Goal: Task Accomplishment & Management: Complete application form

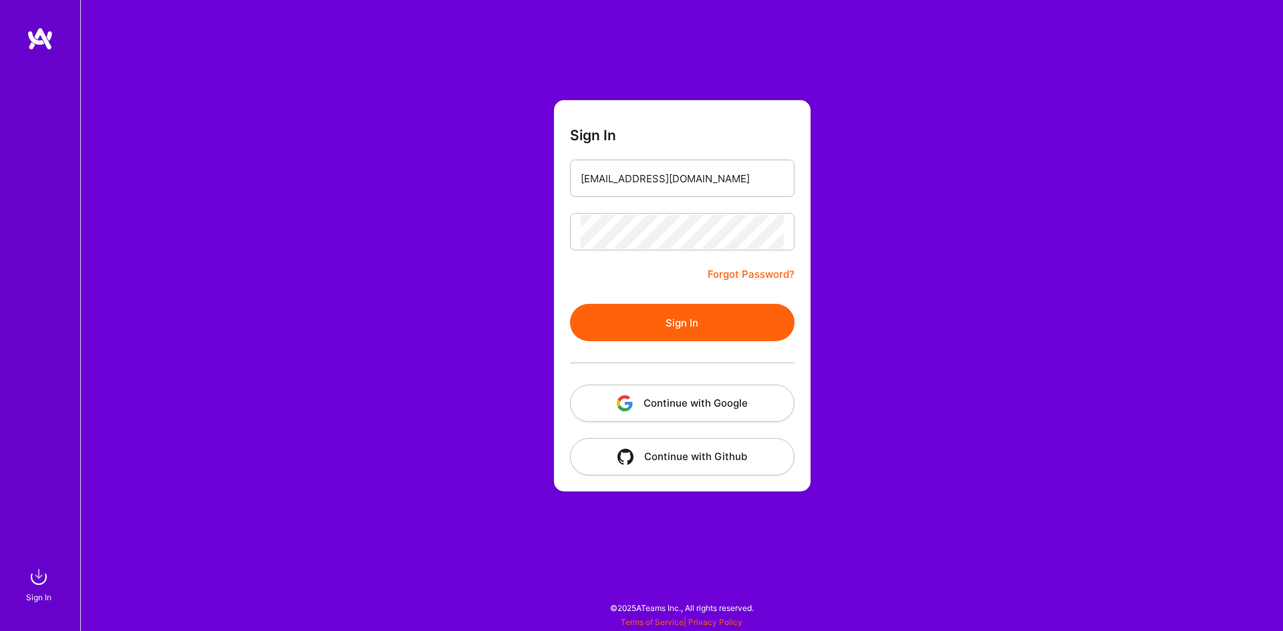
click at [596, 330] on button "Sign In" at bounding box center [682, 322] width 225 height 37
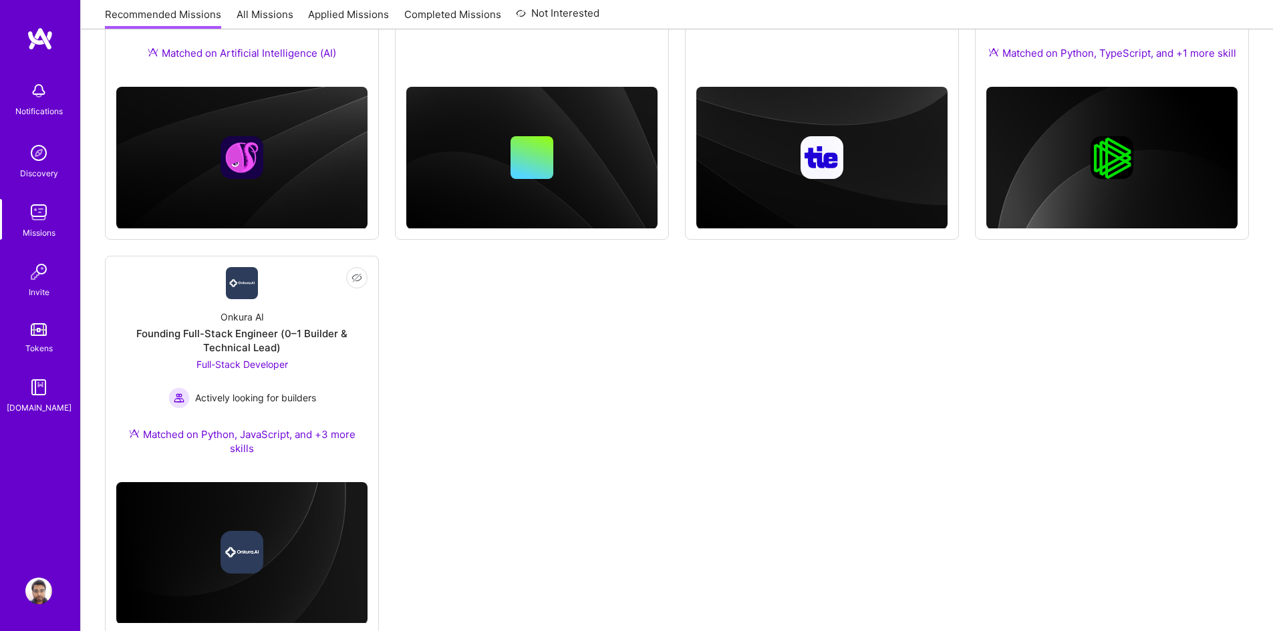
scroll to position [372, 0]
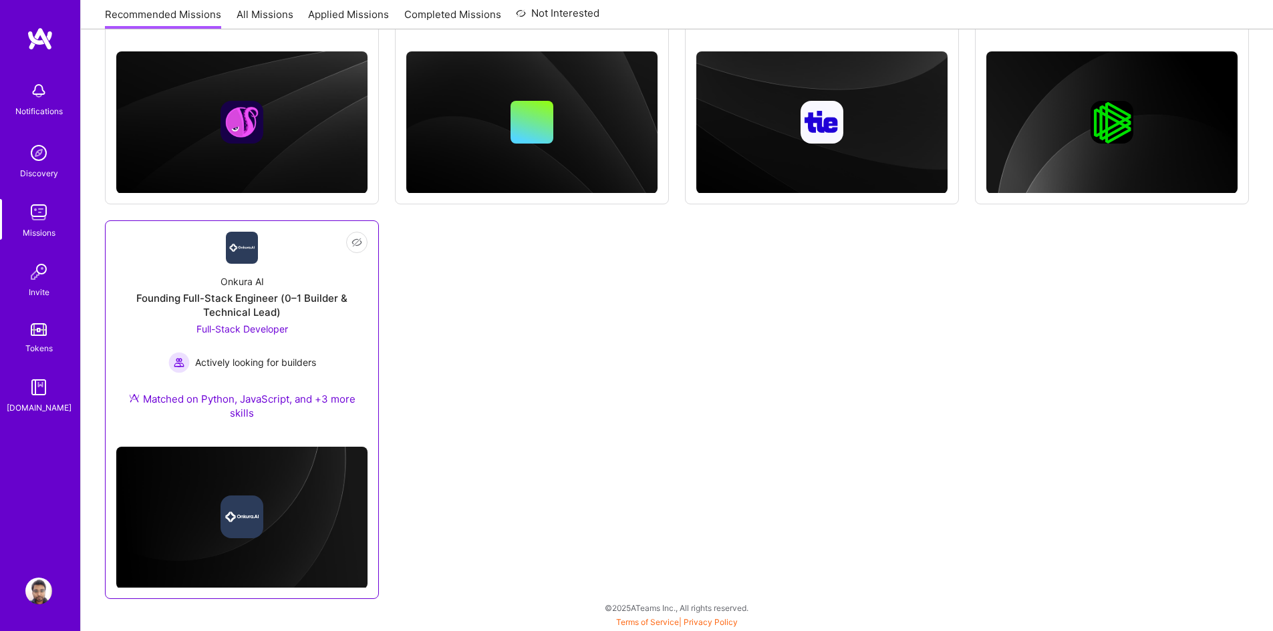
click at [329, 329] on div "Onkura AI Founding Full-Stack Engineer (0–1 Builder & Technical Lead) Full-Stac…" at bounding box center [241, 350] width 251 height 172
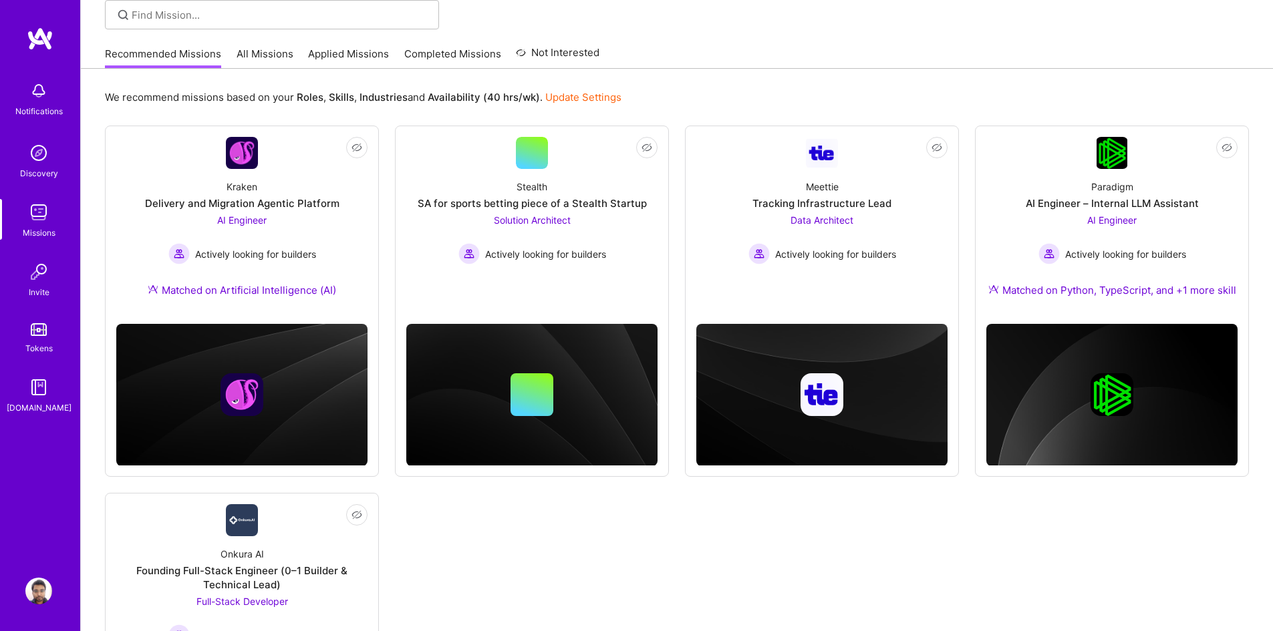
scroll to position [99, 0]
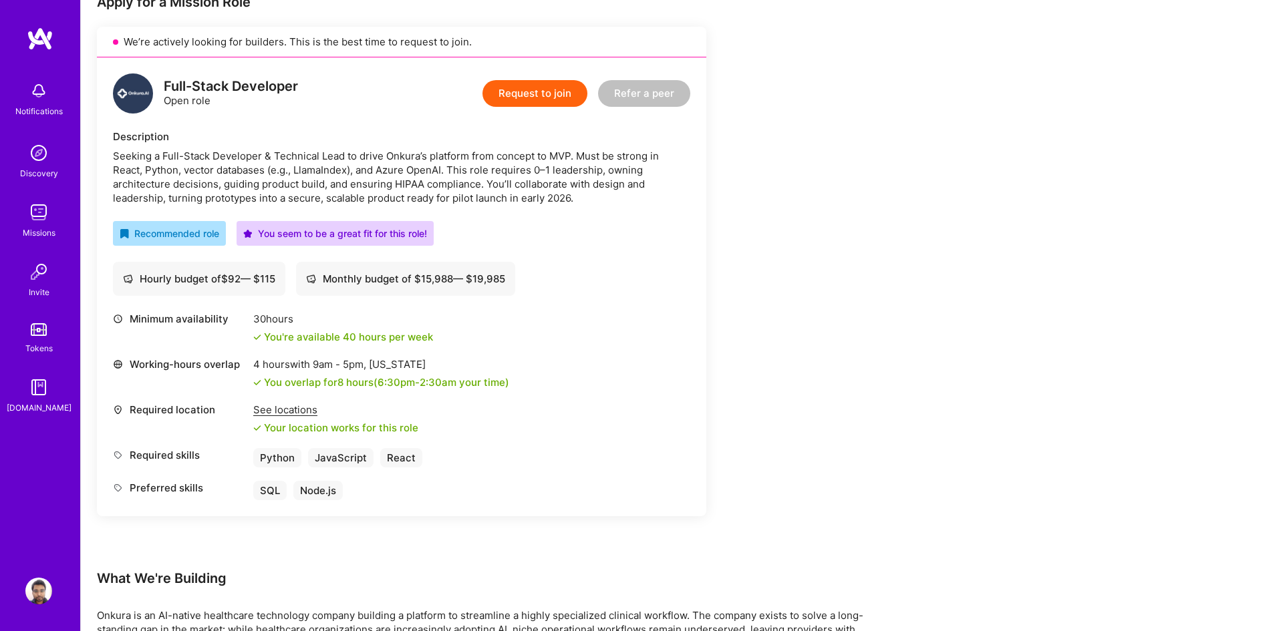
scroll to position [282, 0]
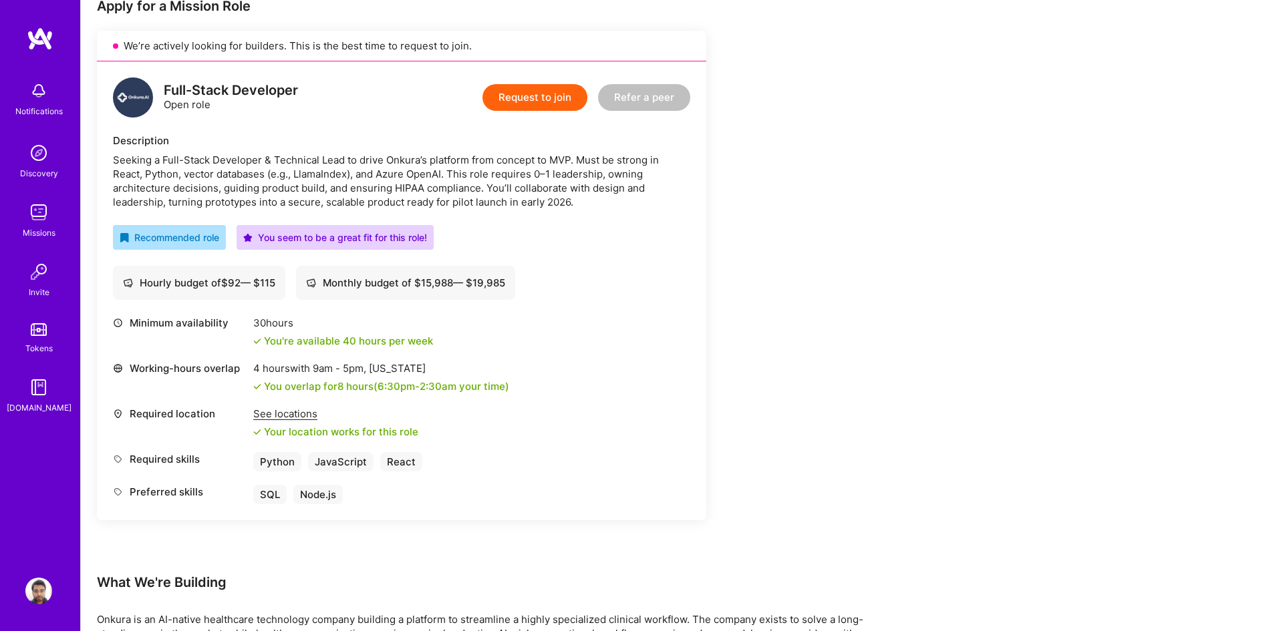
click at [525, 94] on button "Request to join" at bounding box center [534, 97] width 105 height 27
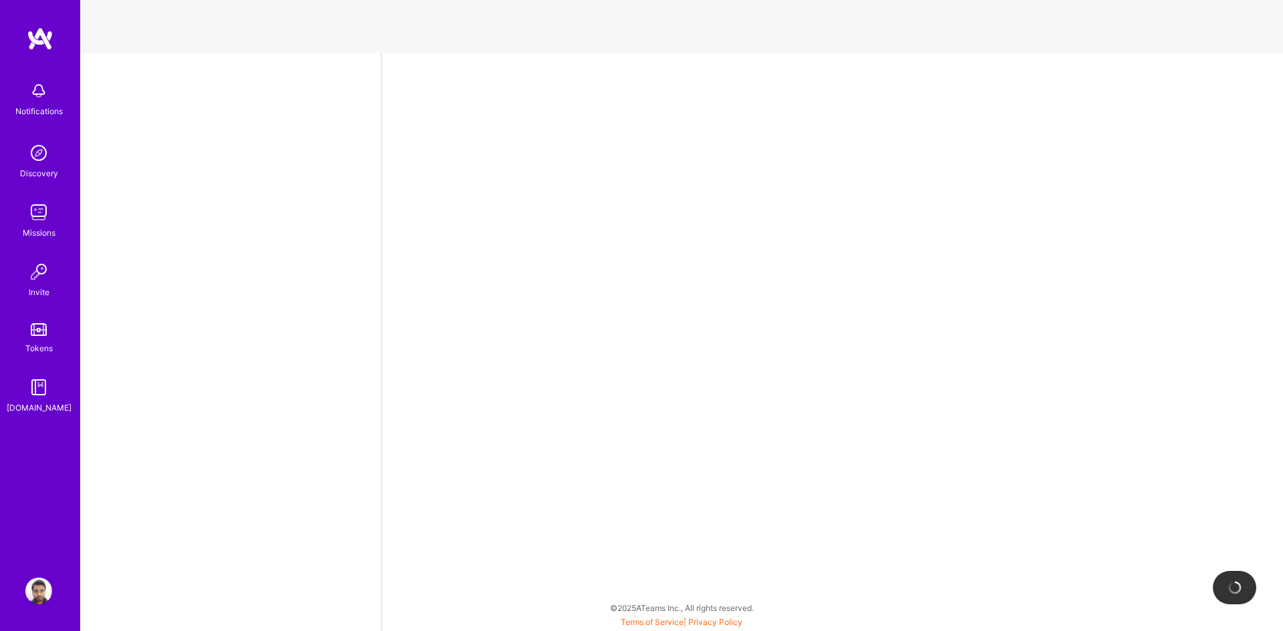
select select "IN"
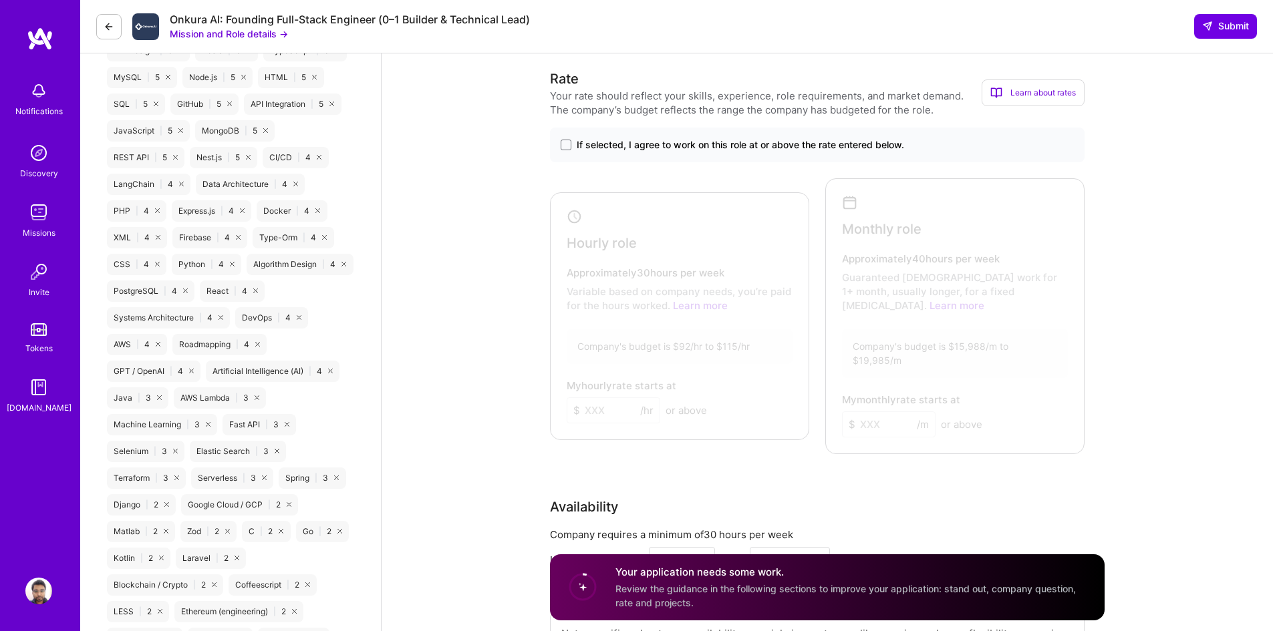
scroll to position [787, 0]
click at [781, 155] on span "If selected, I agree to work on this role at or above the rate entered below." at bounding box center [740, 148] width 327 height 13
click at [0, 0] on input "If selected, I agree to work on this role at or above the rate entered below." at bounding box center [0, 0] width 0 height 0
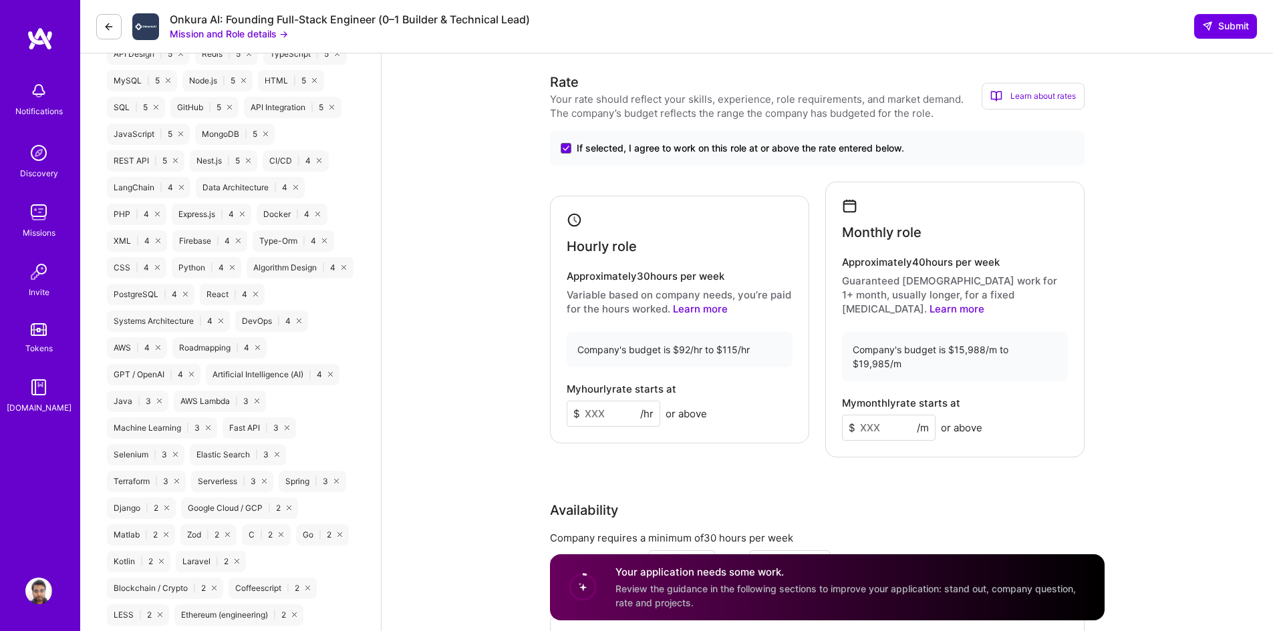
click at [594, 415] on input at bounding box center [614, 414] width 94 height 26
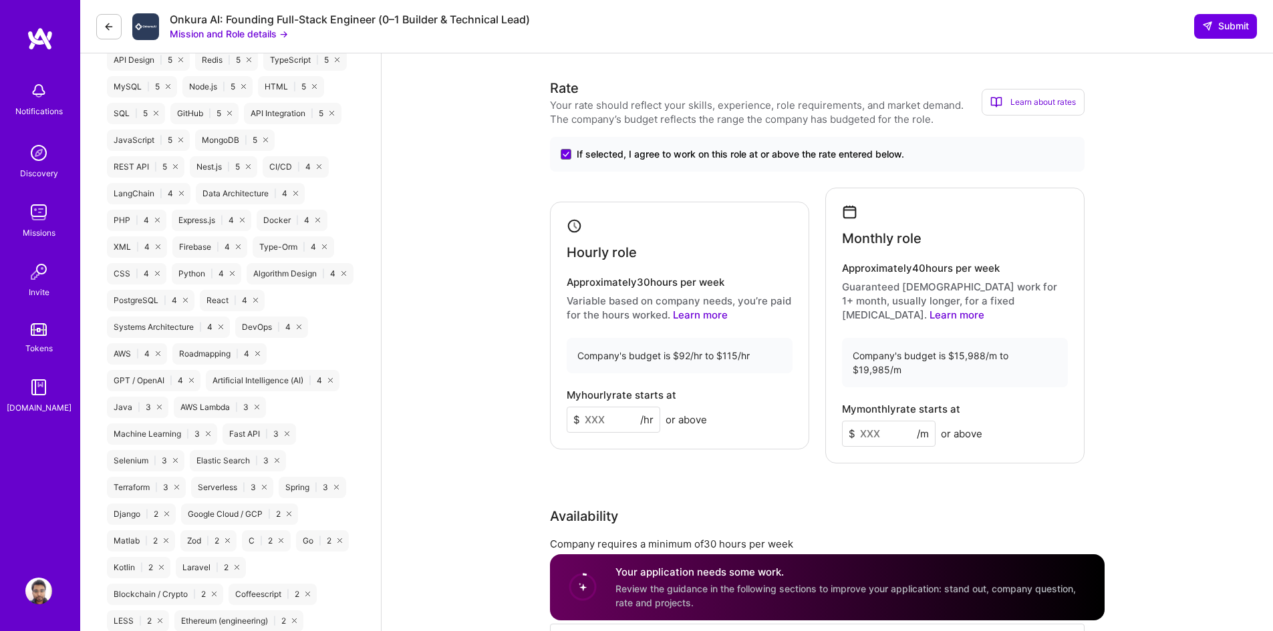
scroll to position [782, 0]
type input "9"
type input "100"
click at [889, 420] on input at bounding box center [889, 433] width 94 height 26
click at [881, 428] on input at bounding box center [889, 433] width 94 height 26
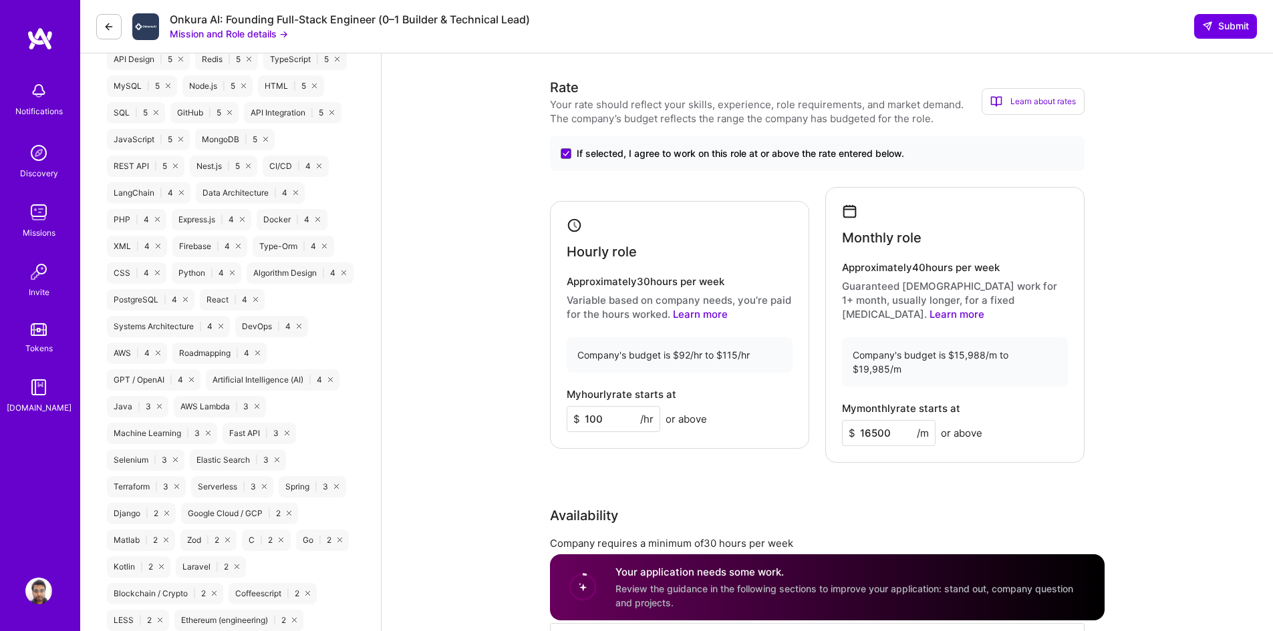
type input "16500"
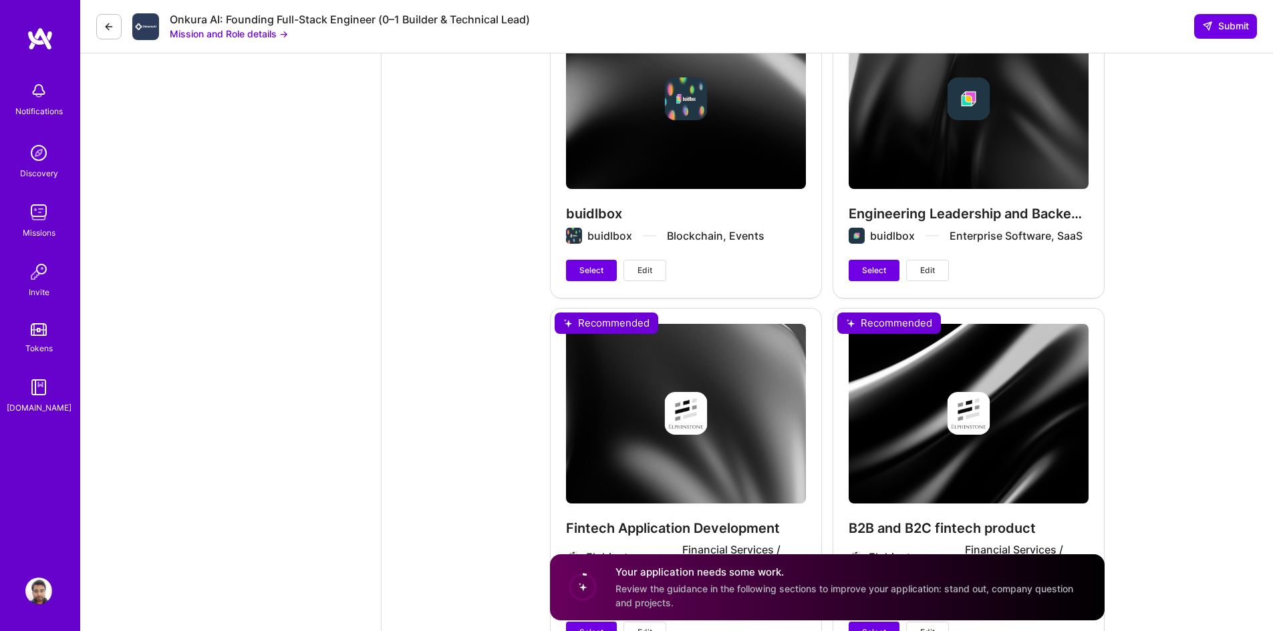
scroll to position [2834, 0]
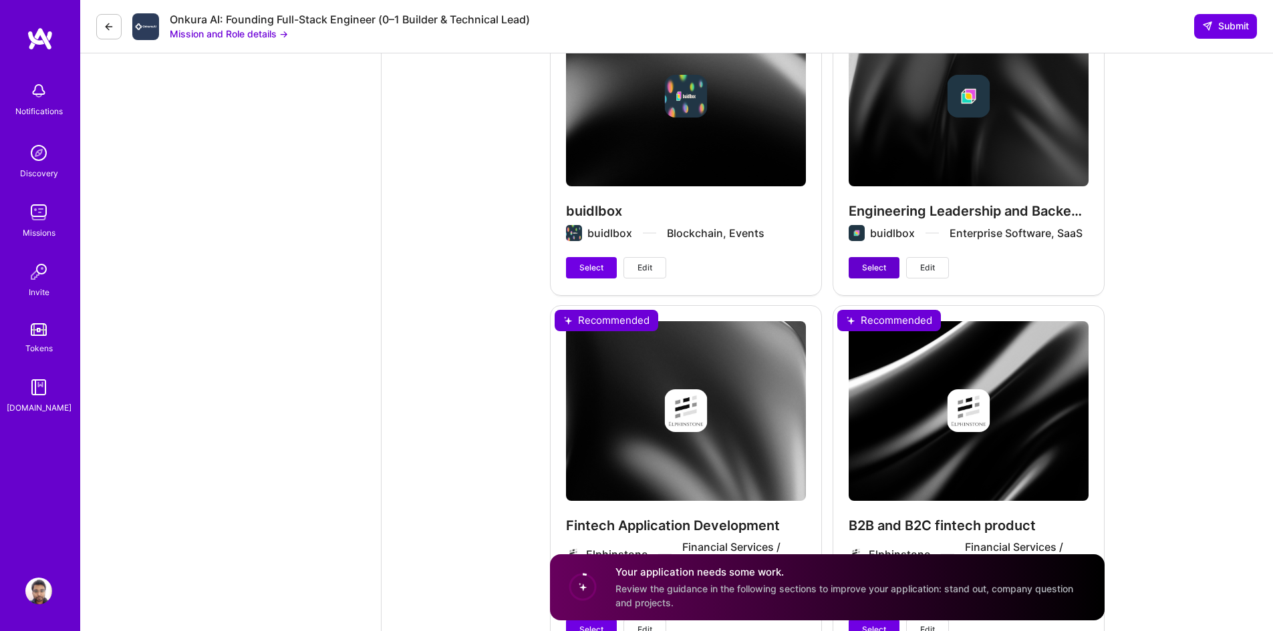
click at [884, 257] on button "Select" at bounding box center [874, 267] width 51 height 21
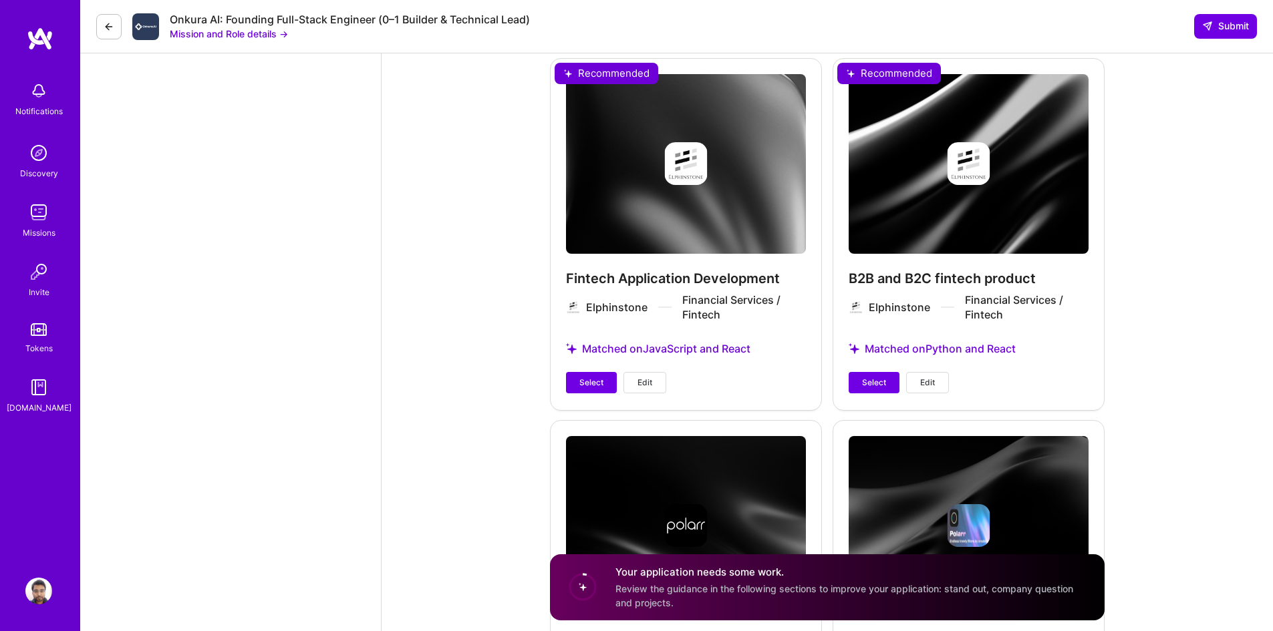
scroll to position [3072, 0]
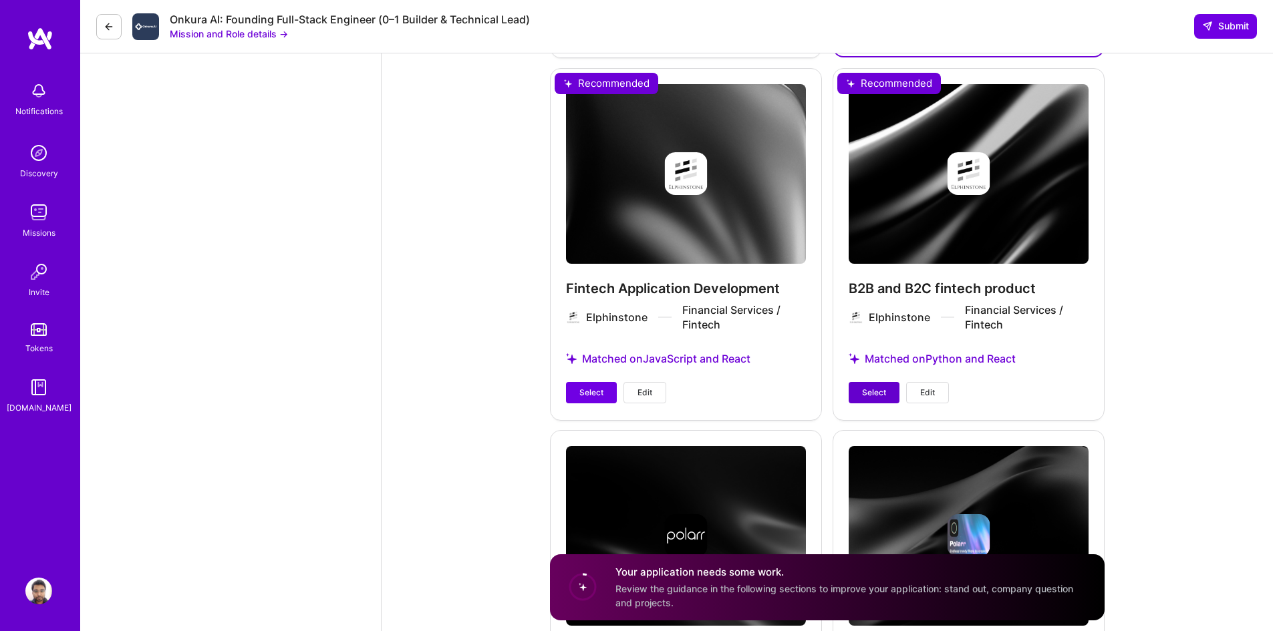
click at [861, 382] on button "Select" at bounding box center [874, 392] width 51 height 21
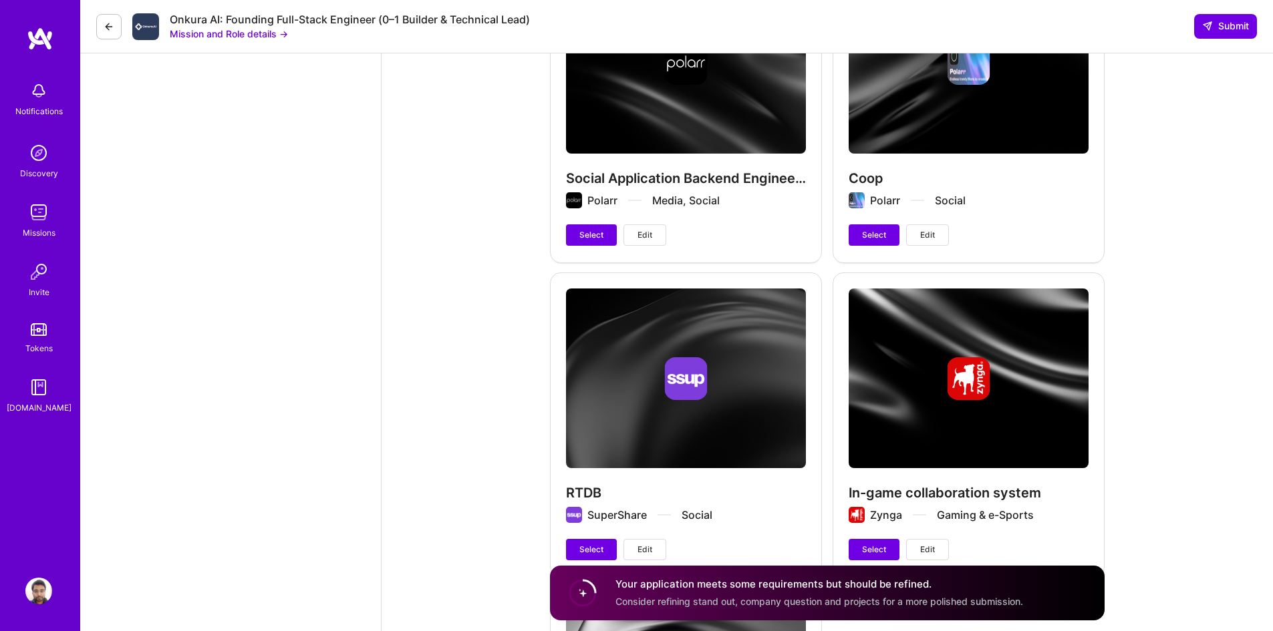
scroll to position [3535, 0]
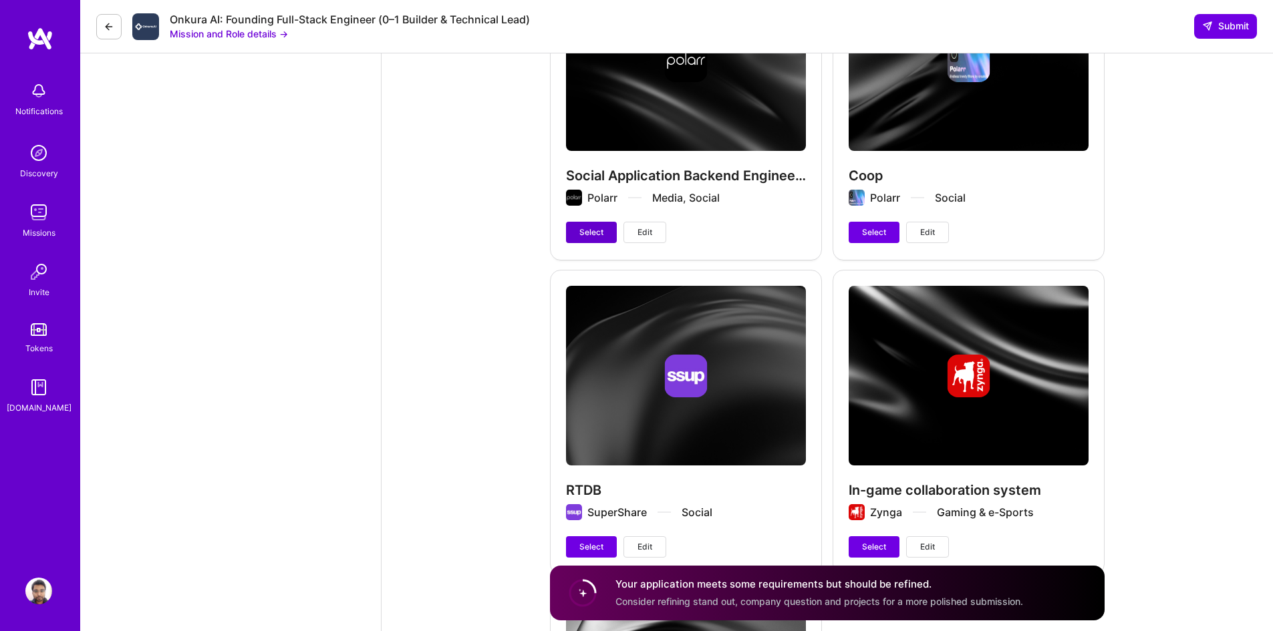
click at [601, 227] on span "Select" at bounding box center [591, 233] width 24 height 12
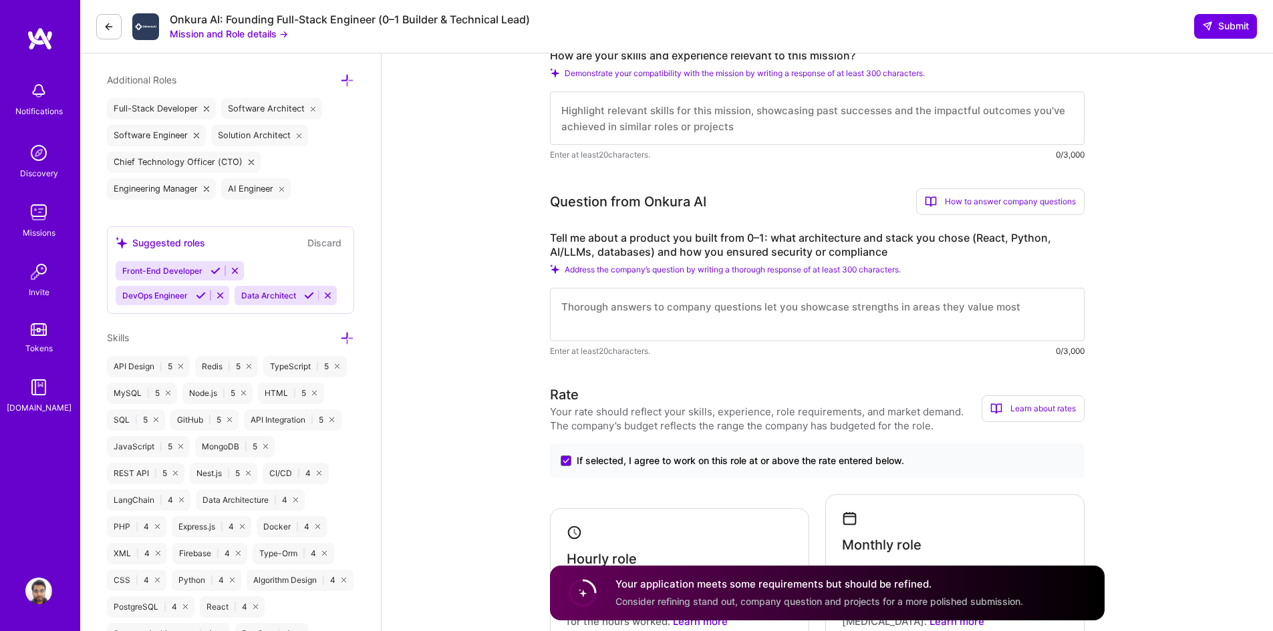
scroll to position [476, 0]
click at [581, 321] on textarea at bounding box center [817, 312] width 535 height 53
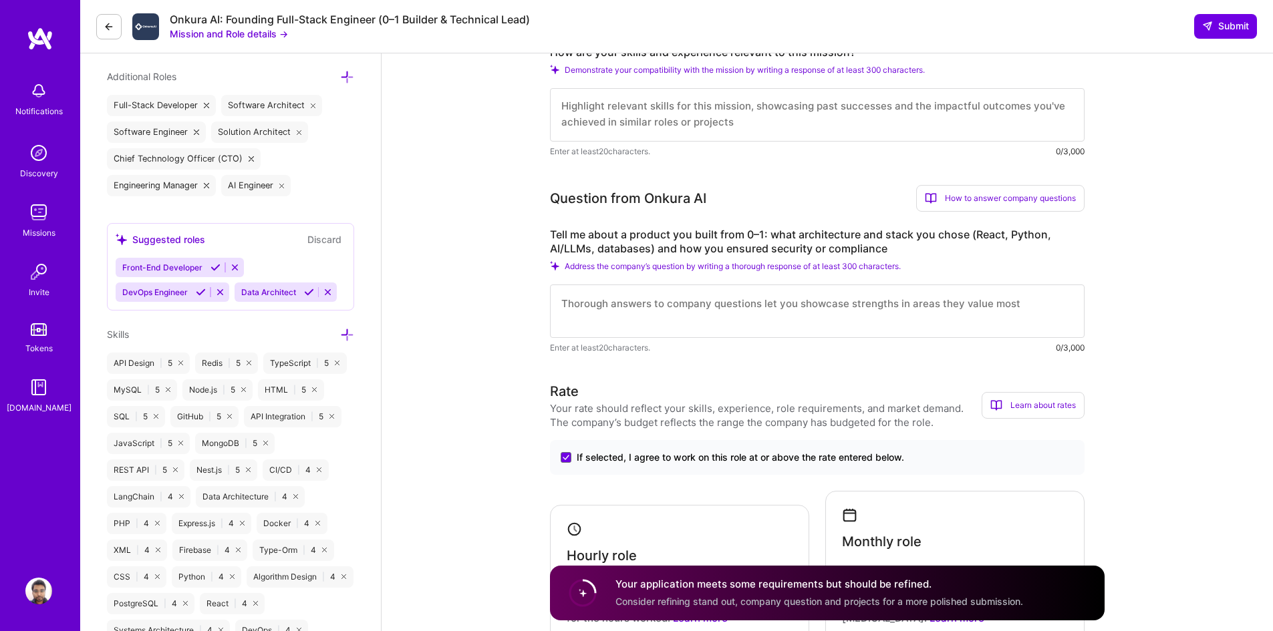
scroll to position [478, 0]
type textarea "I"
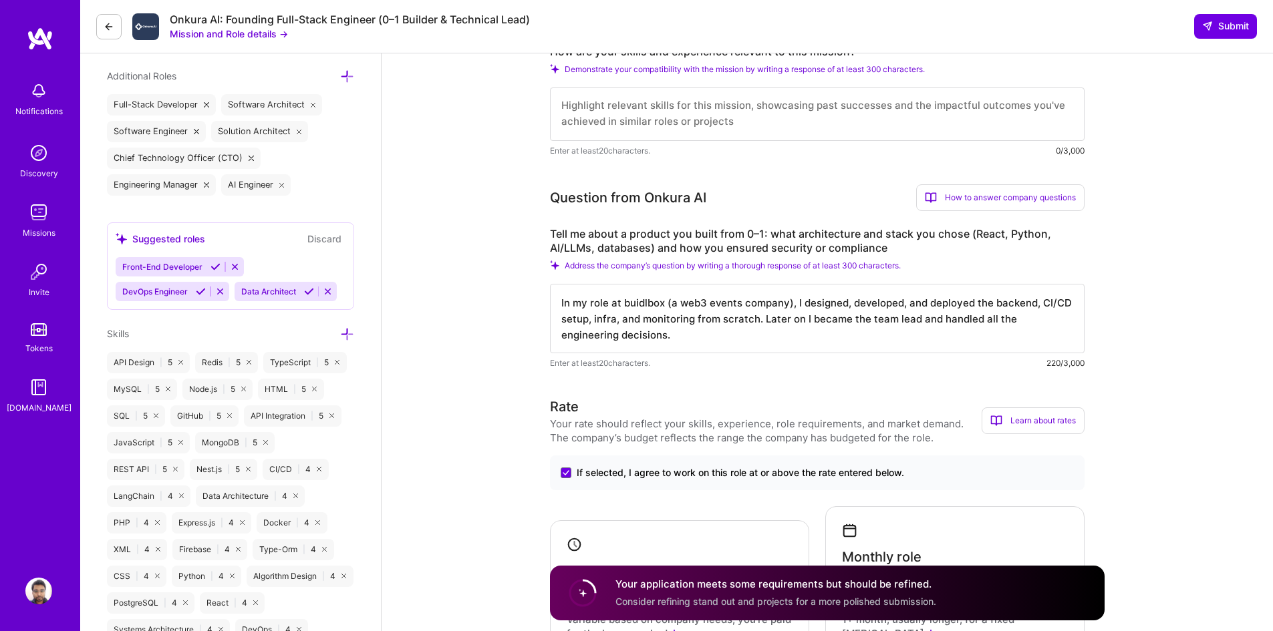
click at [804, 335] on textarea "In my role at buidlbox (a web3 events company), I designed, developed, and depl…" at bounding box center [817, 318] width 535 height 69
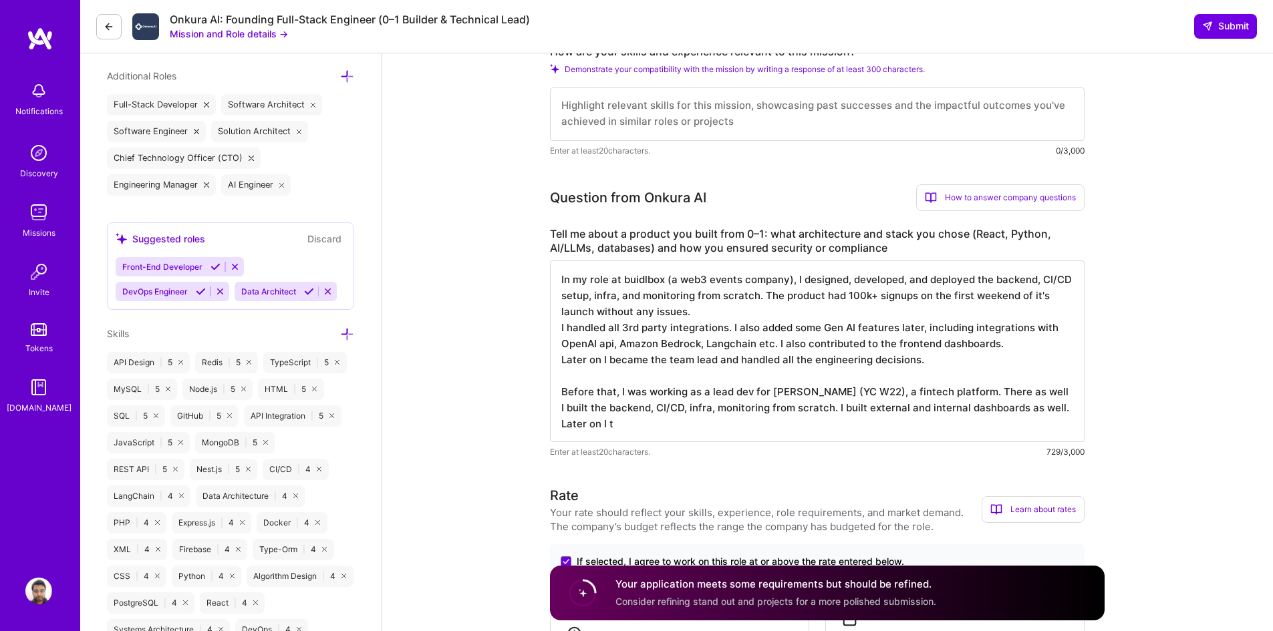
type textarea "In my role at buidlbox (a web3 events company), I designed, developed, and depl…"
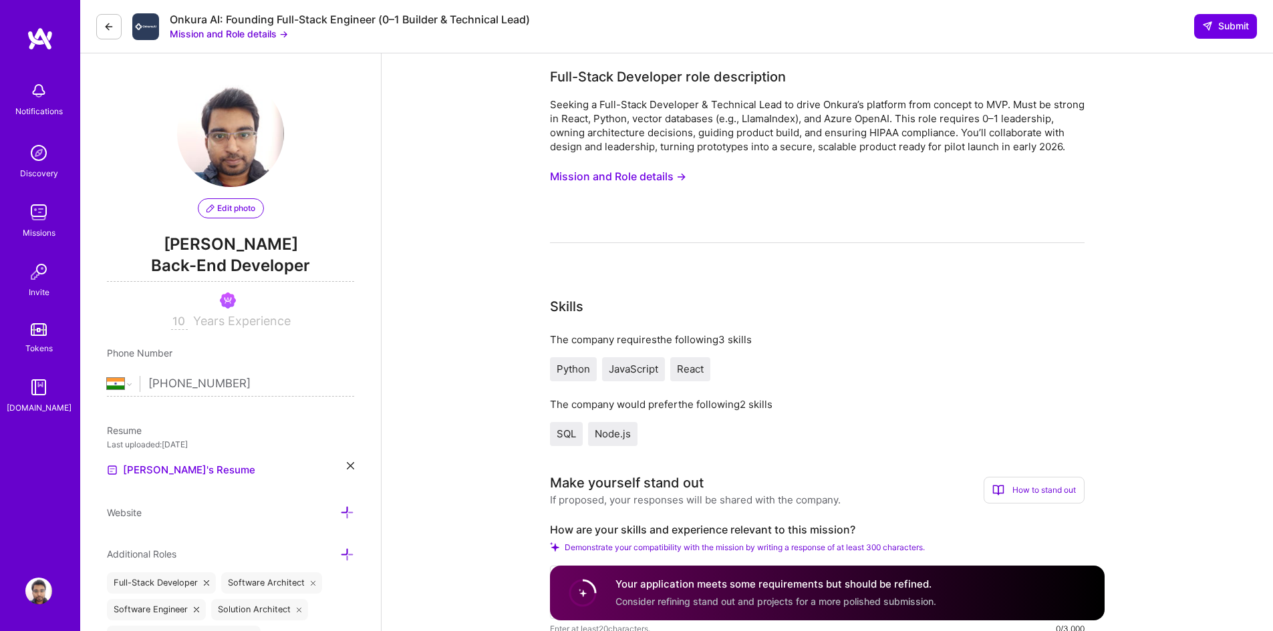
select select "IN"
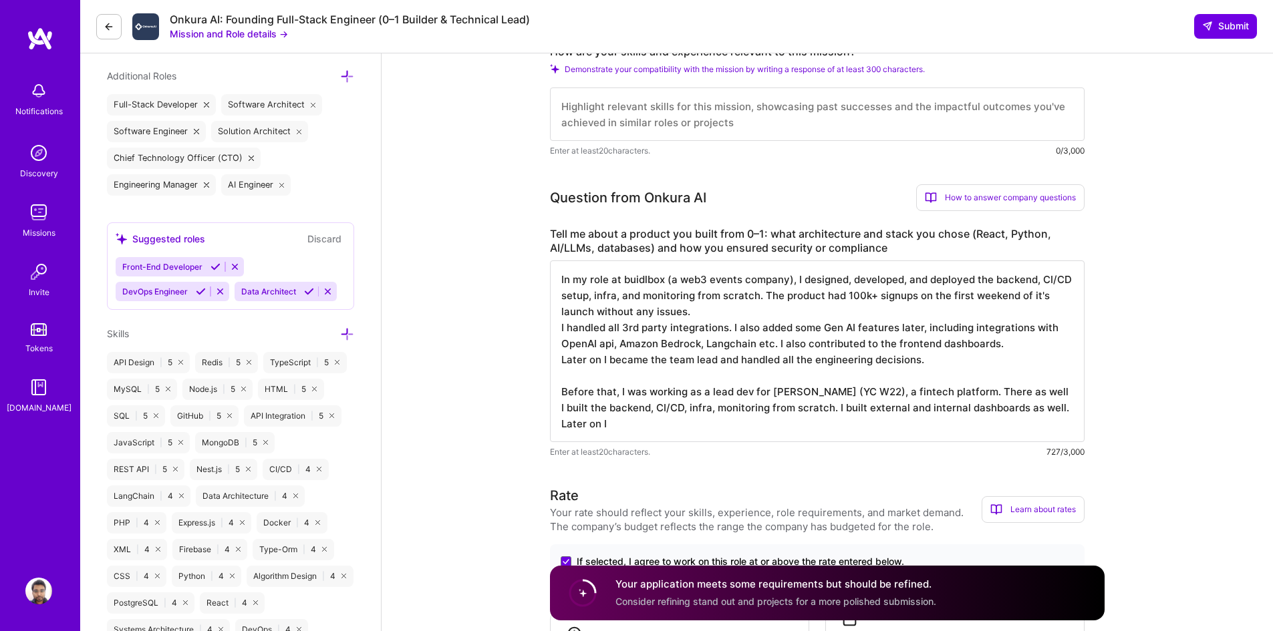
scroll to position [1, 0]
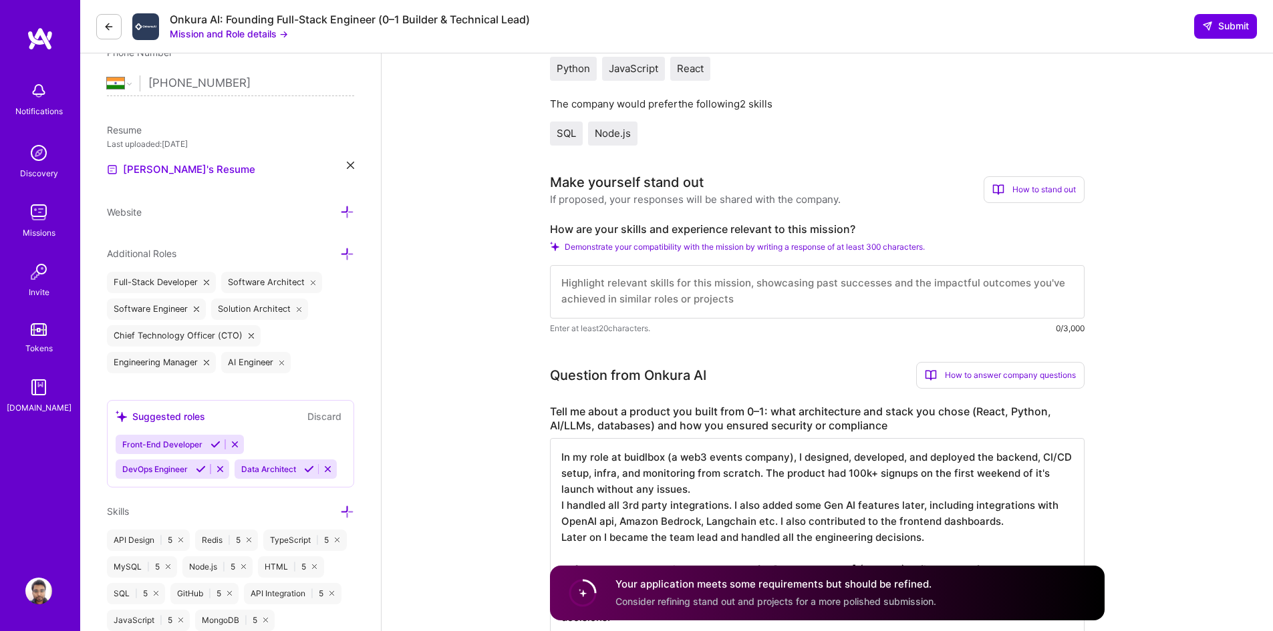
scroll to position [0, 0]
click at [1026, 311] on textarea at bounding box center [817, 291] width 535 height 53
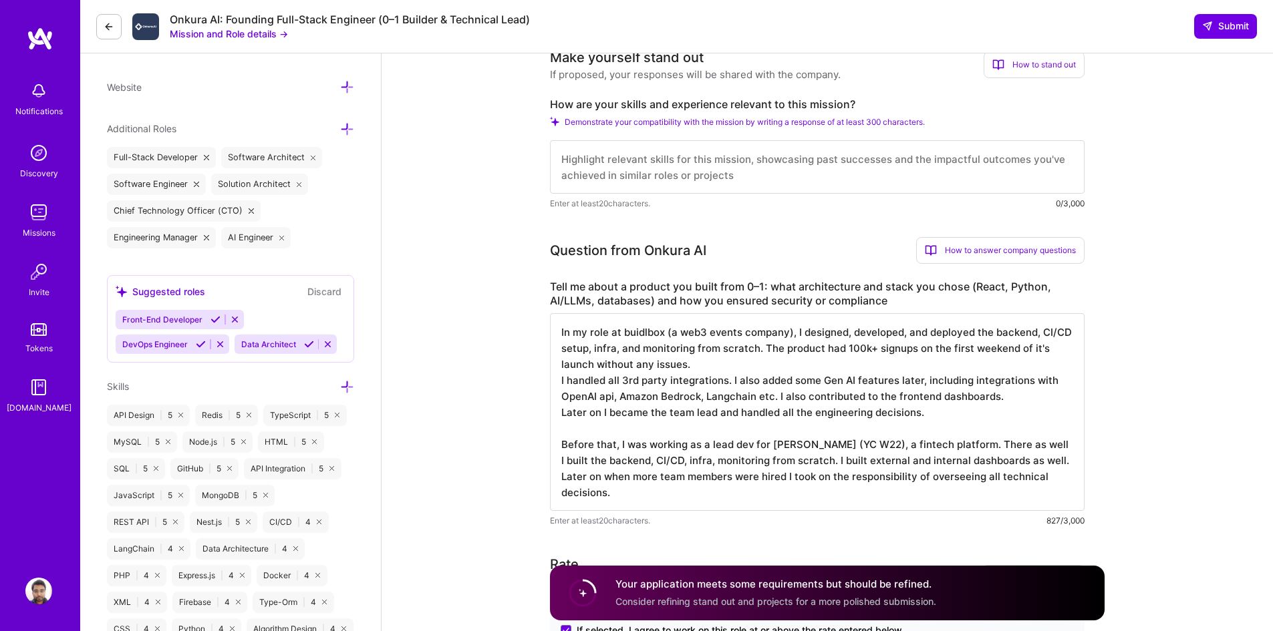
scroll to position [426, 0]
click at [941, 373] on textarea "In my role at buidlbox (a web3 events company), I designed, developed, and depl…" at bounding box center [817, 412] width 535 height 198
click at [790, 359] on textarea "In my role at buidlbox (a web3 events company), I designed, developed, and depl…" at bounding box center [817, 412] width 535 height 198
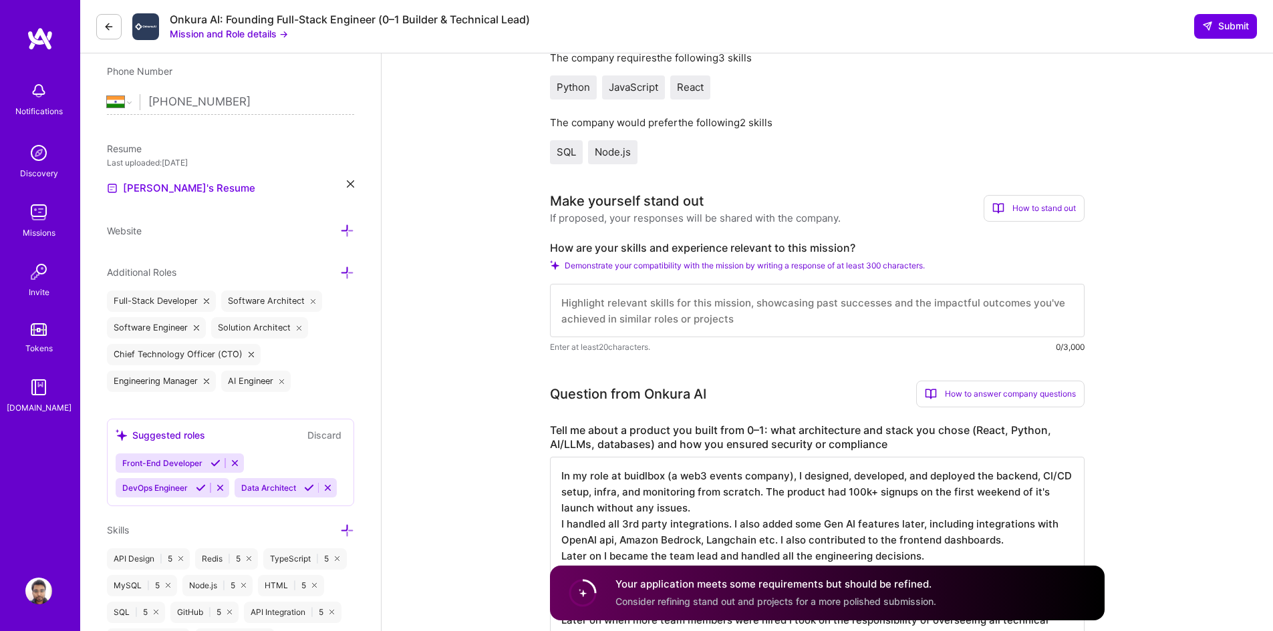
scroll to position [277, 0]
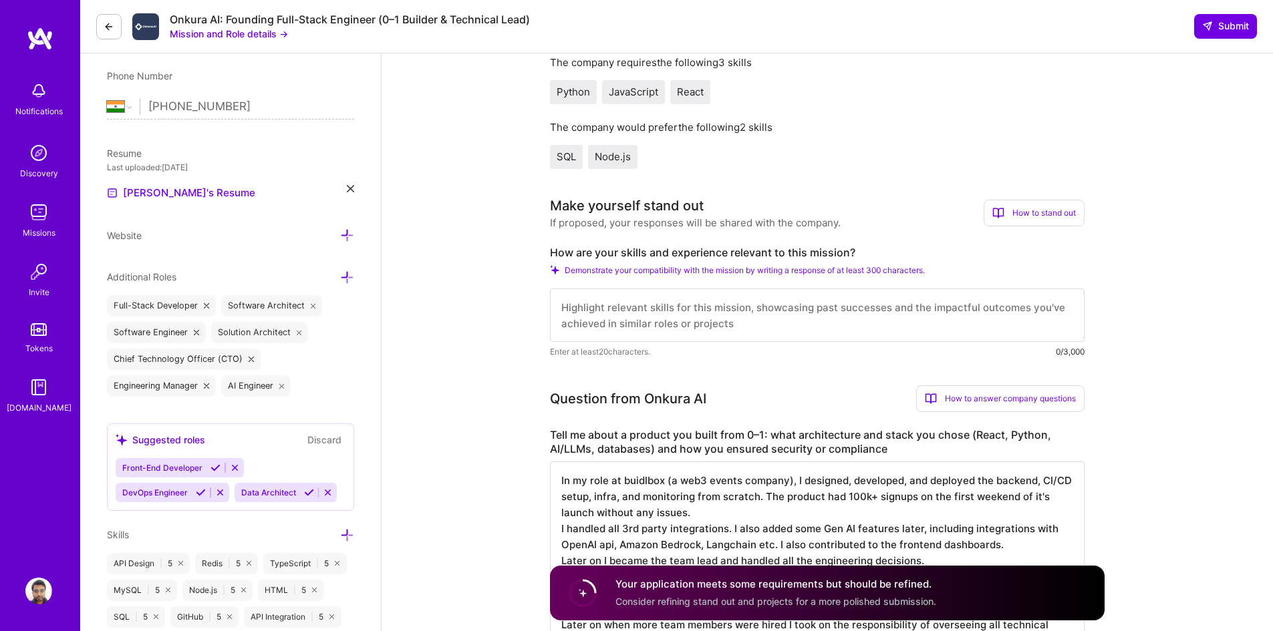
type textarea "In my role at buidlbox (a web3 events company), I designed, developed, and depl…"
click at [990, 341] on textarea at bounding box center [817, 315] width 535 height 53
type textarea "I have 10"
click at [43, 210] on img at bounding box center [38, 212] width 27 height 27
click at [864, 339] on textarea at bounding box center [817, 315] width 535 height 53
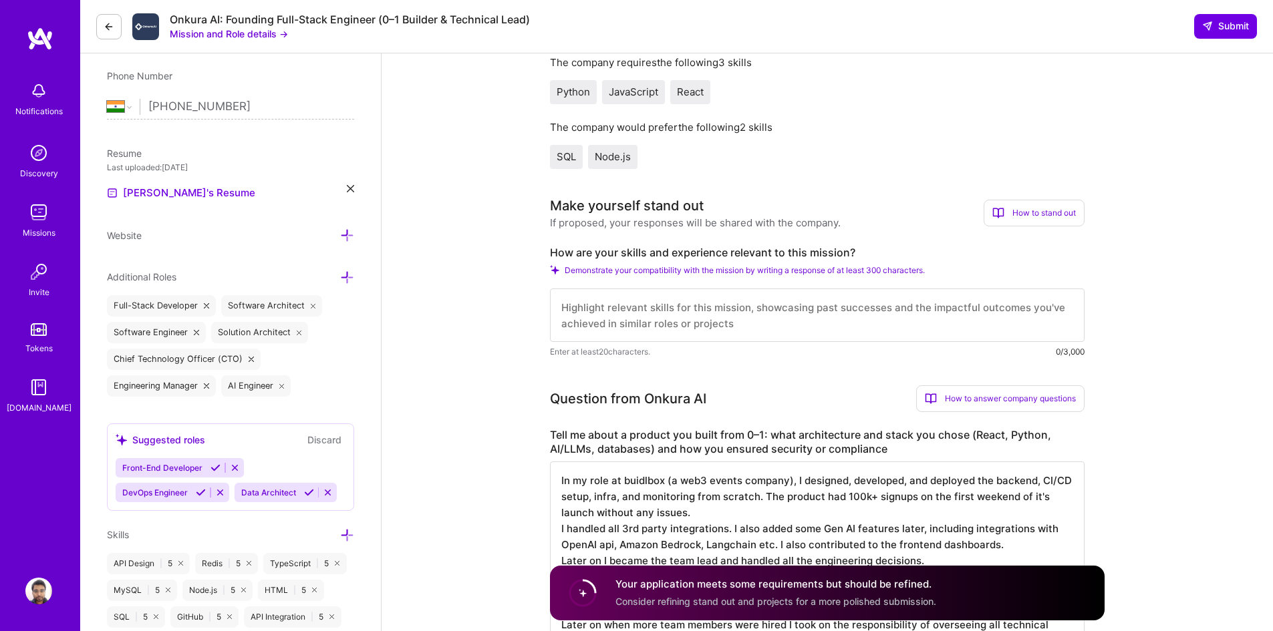
paste textarea "I have 10+ years experience as a professional software developer, both in IC an…"
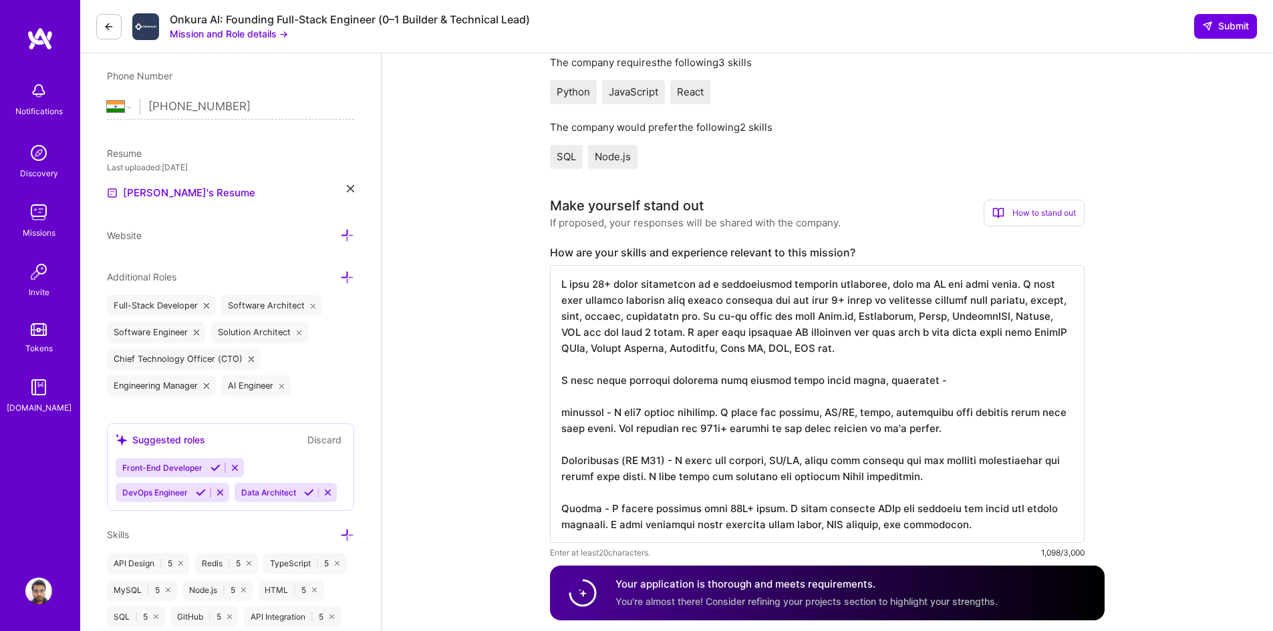
click at [709, 315] on textarea at bounding box center [817, 404] width 535 height 278
click at [663, 317] on textarea at bounding box center [817, 404] width 535 height 278
click at [955, 315] on textarea at bounding box center [817, 404] width 535 height 278
click at [869, 330] on textarea at bounding box center [817, 404] width 535 height 278
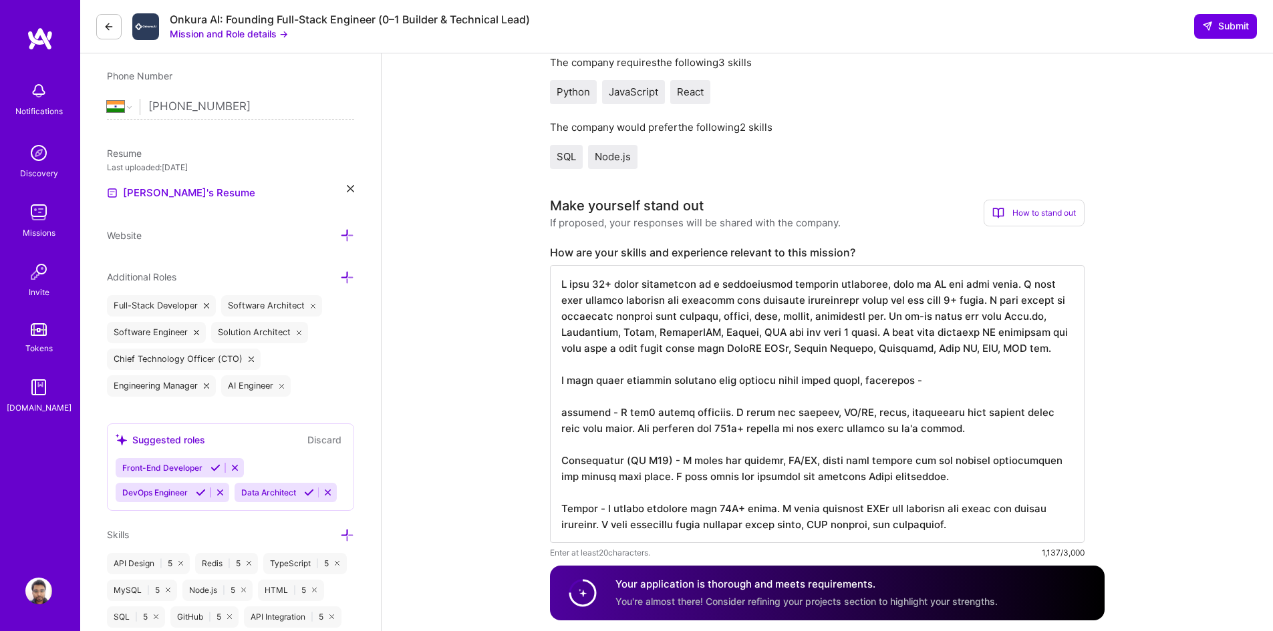
click at [869, 330] on textarea at bounding box center [817, 404] width 535 height 278
click at [567, 347] on textarea at bounding box center [817, 404] width 535 height 278
paste textarea "Node.js,"
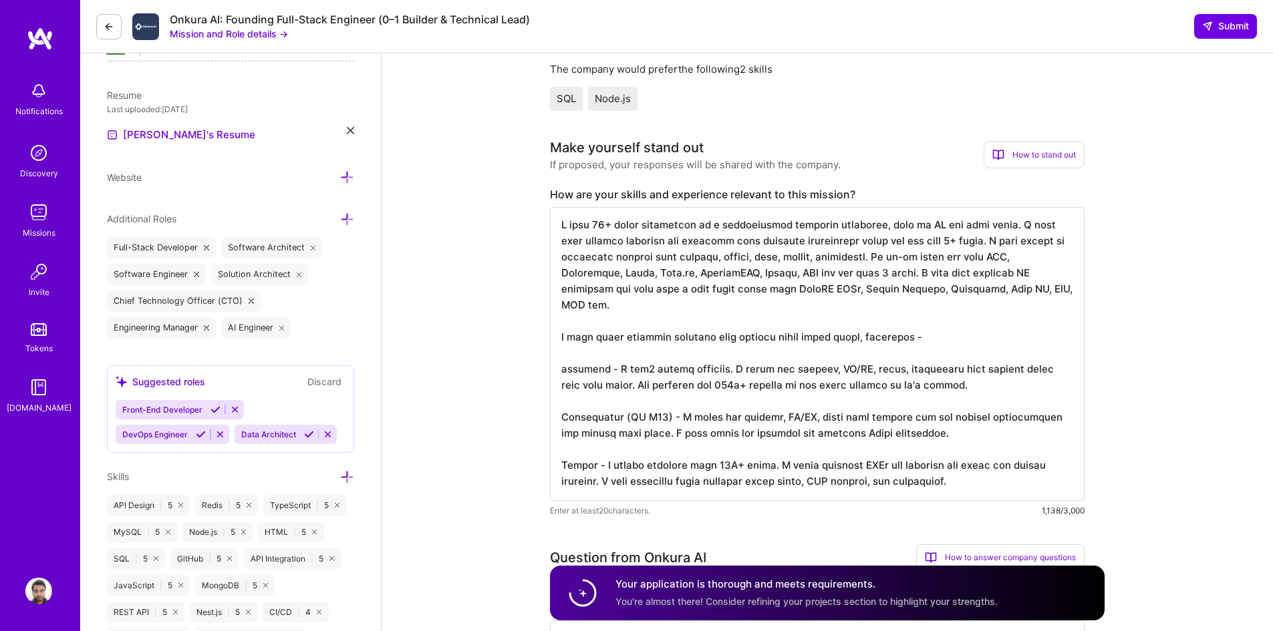
scroll to position [339, 0]
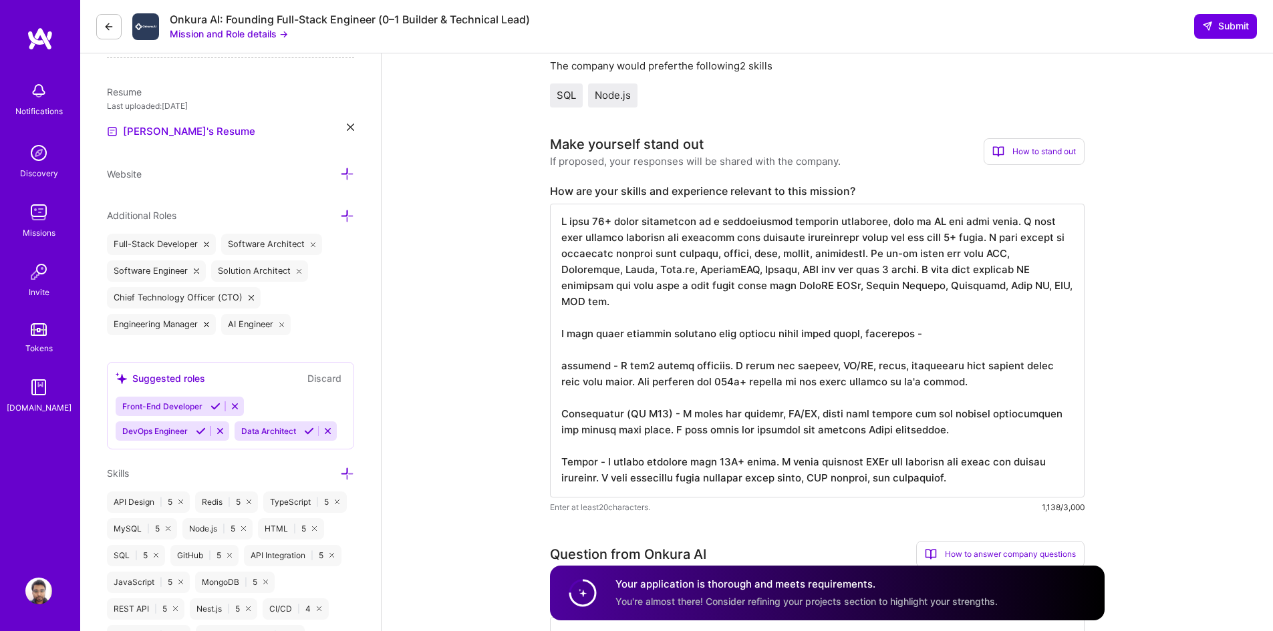
click at [859, 314] on textarea at bounding box center [817, 351] width 535 height 294
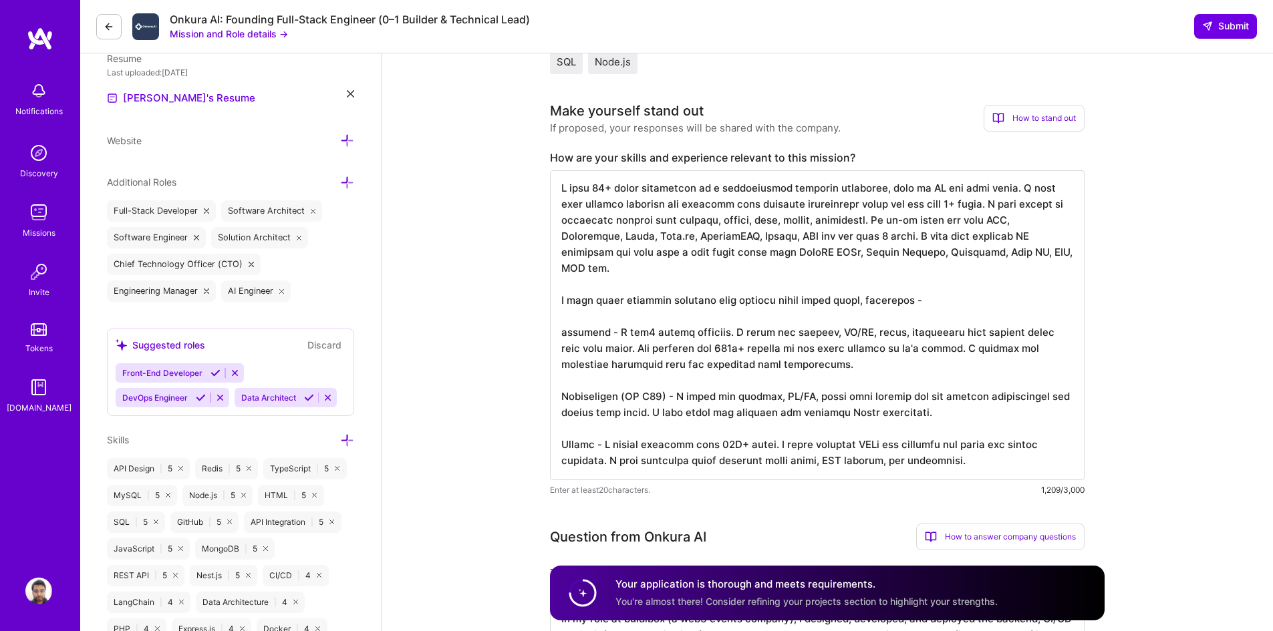
scroll to position [384, 0]
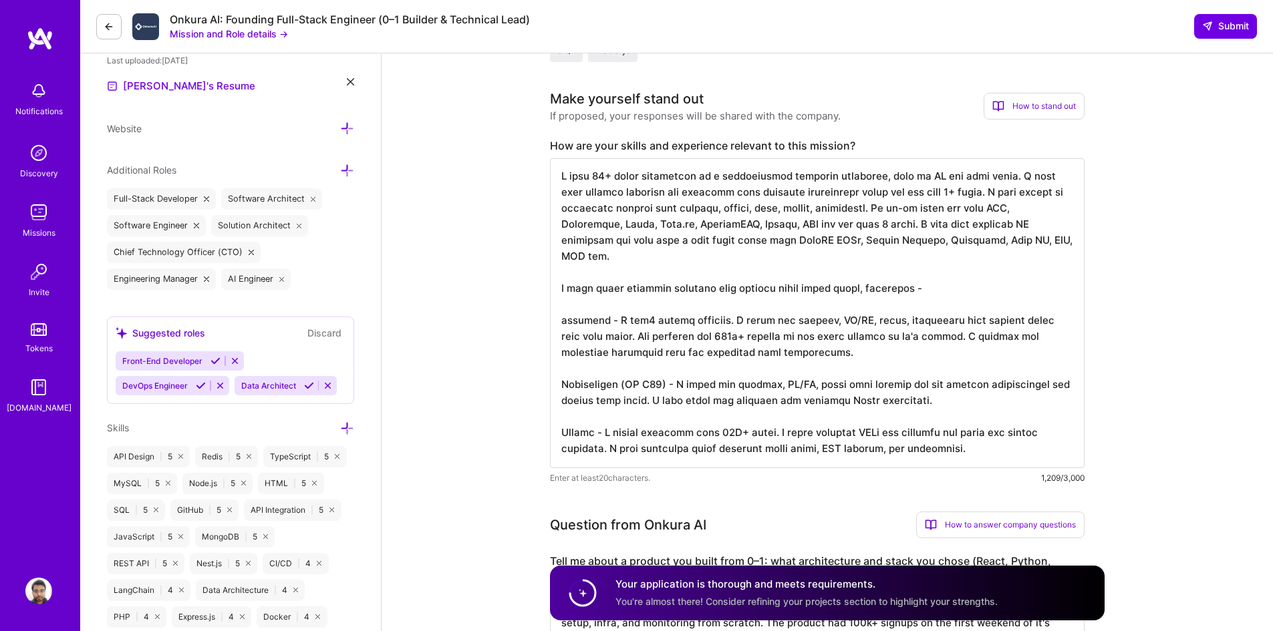
click at [601, 373] on textarea at bounding box center [817, 313] width 535 height 310
click at [957, 414] on textarea at bounding box center [817, 313] width 535 height 310
click at [942, 352] on textarea at bounding box center [817, 313] width 535 height 310
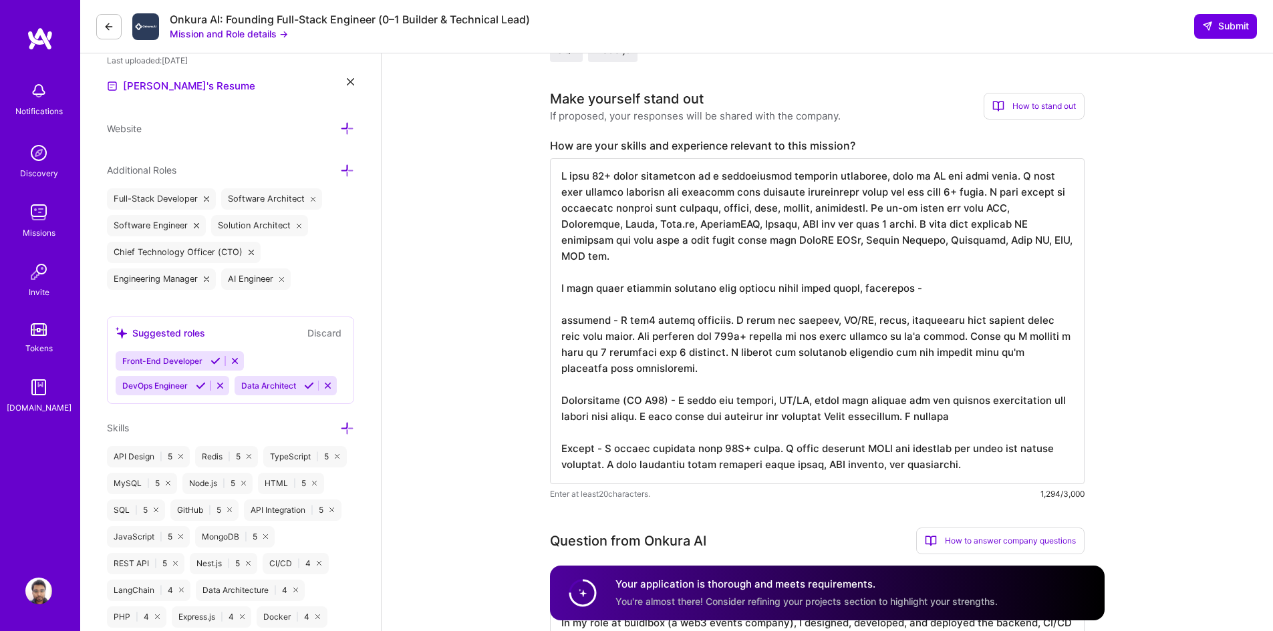
click at [986, 425] on textarea at bounding box center [817, 321] width 535 height 326
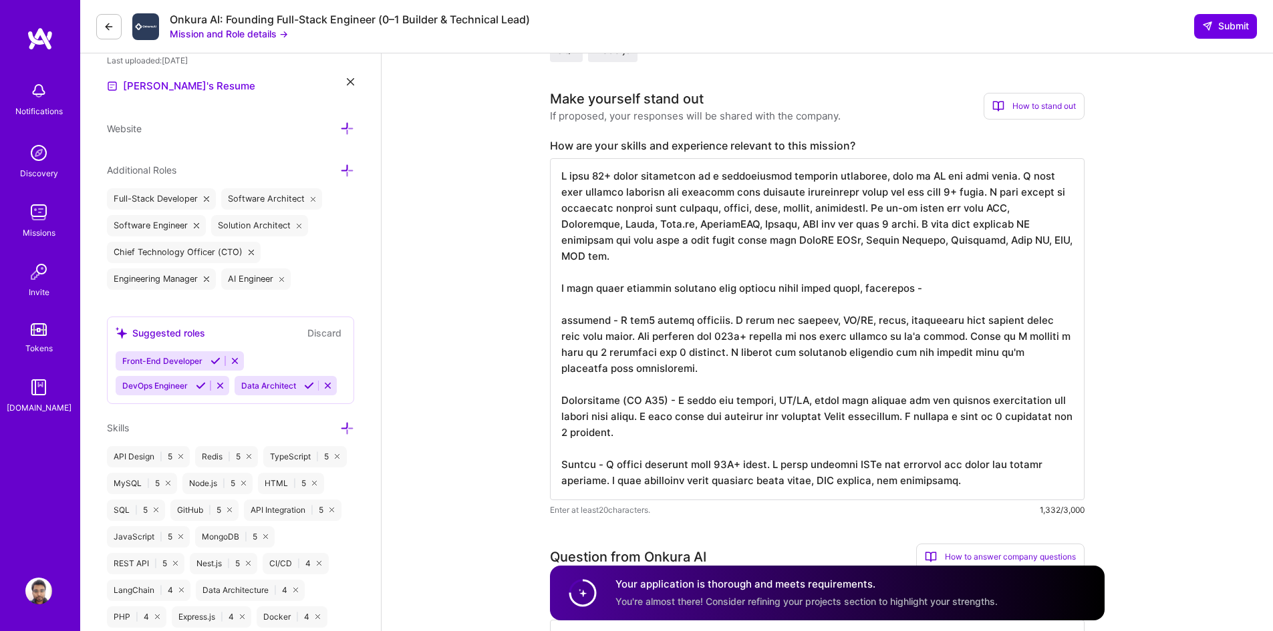
click at [733, 367] on textarea at bounding box center [817, 329] width 535 height 342
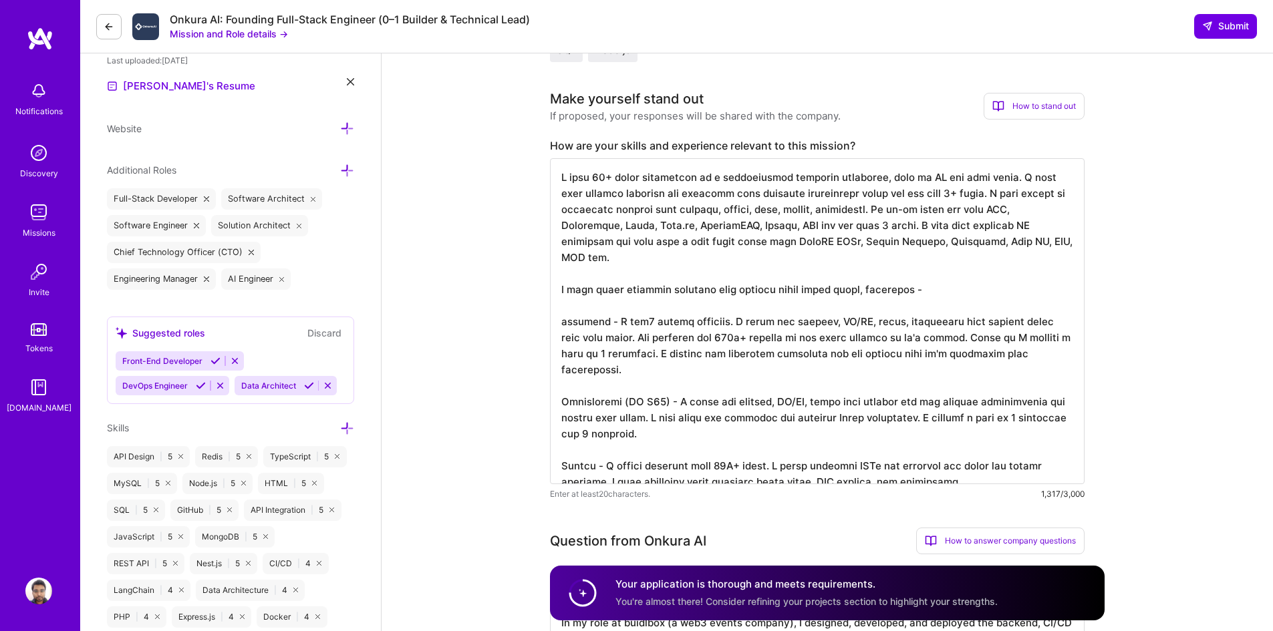
click at [762, 443] on textarea at bounding box center [817, 321] width 535 height 326
click at [978, 353] on textarea at bounding box center [817, 321] width 535 height 326
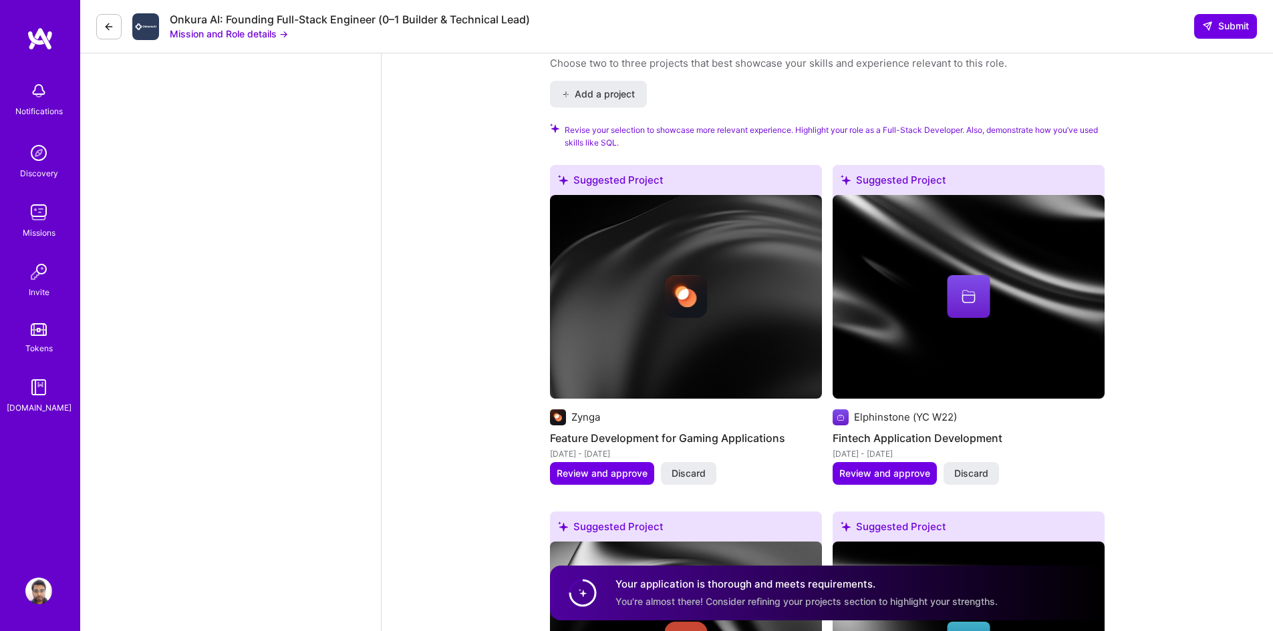
scroll to position [2019, 0]
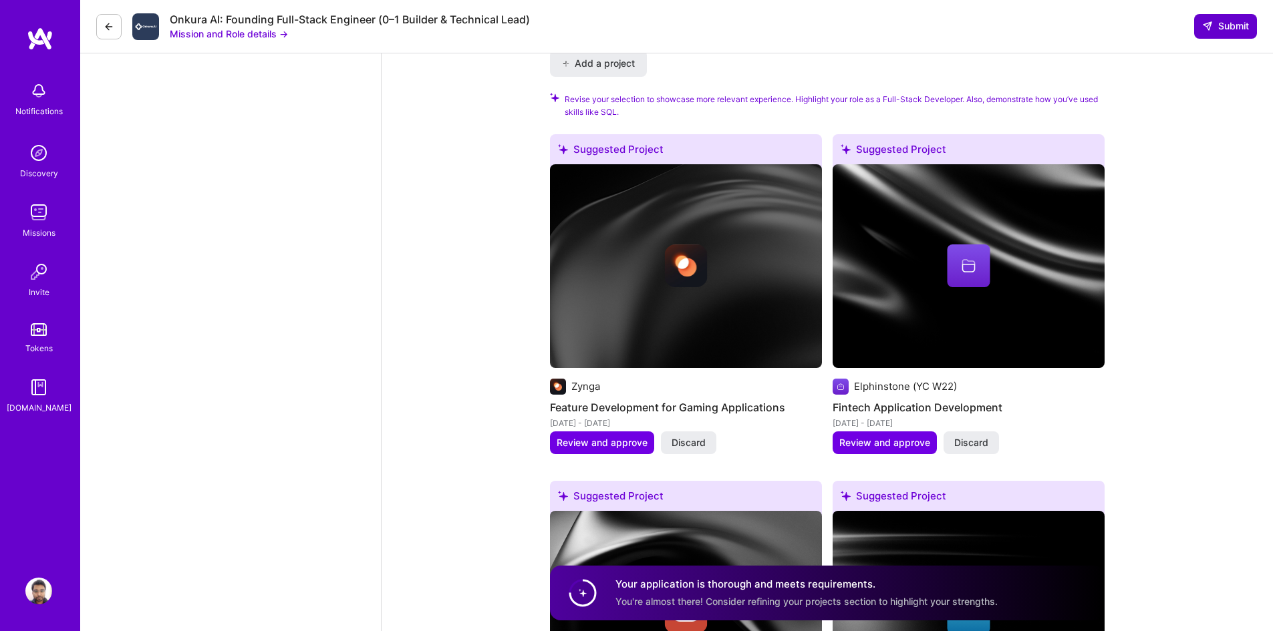
type textarea "I have 10+ years experience as a professional software developer, both in IC an…"
click at [1227, 23] on span "Submit" at bounding box center [1225, 25] width 47 height 13
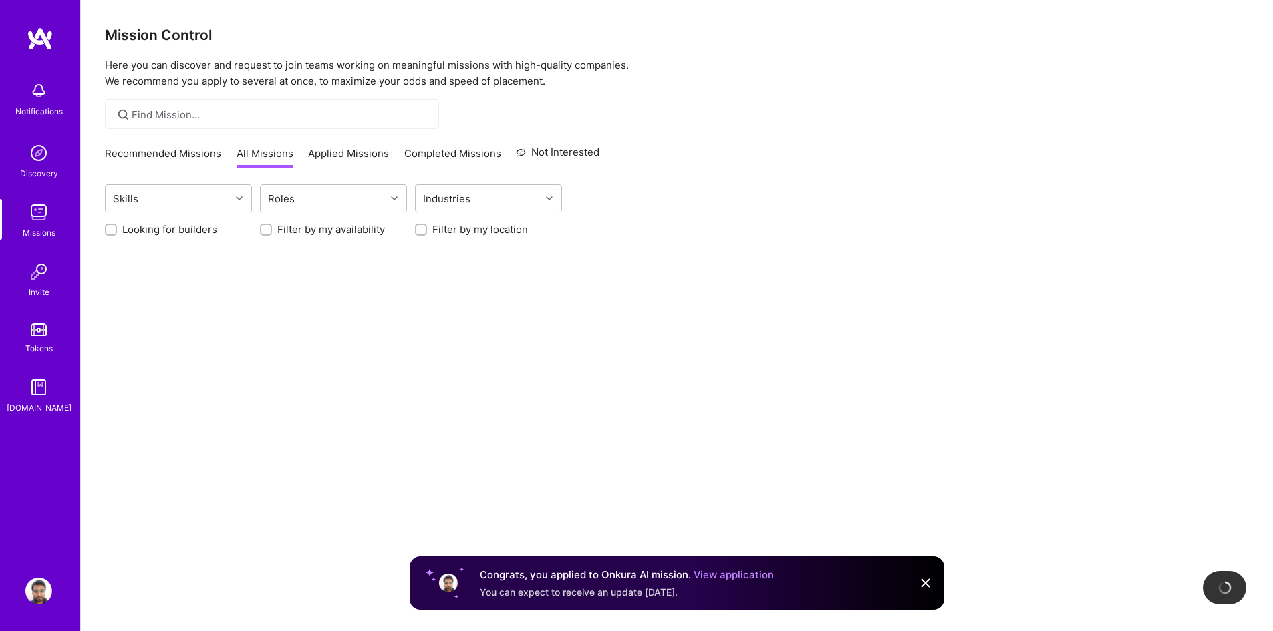
click at [345, 144] on div "Recommended Missions All Missions Applied Missions Completed Missions Not Inter…" at bounding box center [352, 153] width 494 height 29
click at [348, 152] on link "Applied Missions" at bounding box center [348, 157] width 81 height 22
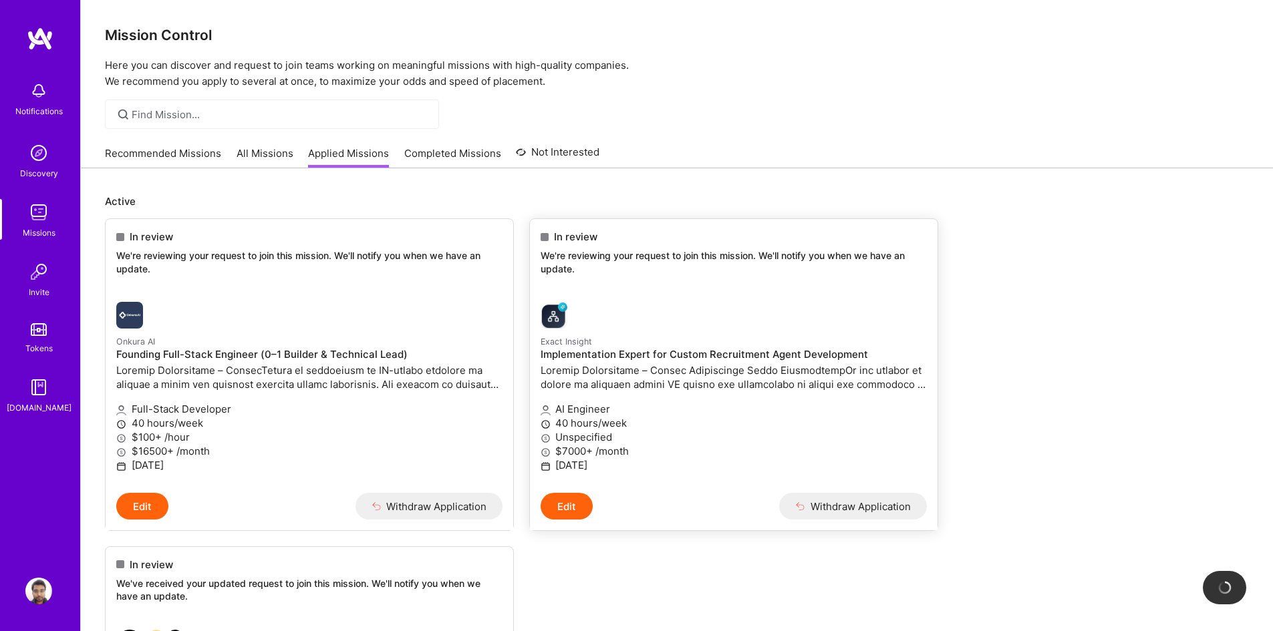
click at [678, 287] on div "In review We're reviewing your request to join this mission. We'll notify you w…" at bounding box center [734, 255] width 408 height 72
click at [982, 350] on ul "In review We're reviewing your request to join this mission. We'll notify you w…" at bounding box center [677, 584] width 1144 height 732
click at [722, 337] on p "Exact Insight" at bounding box center [734, 341] width 386 height 15
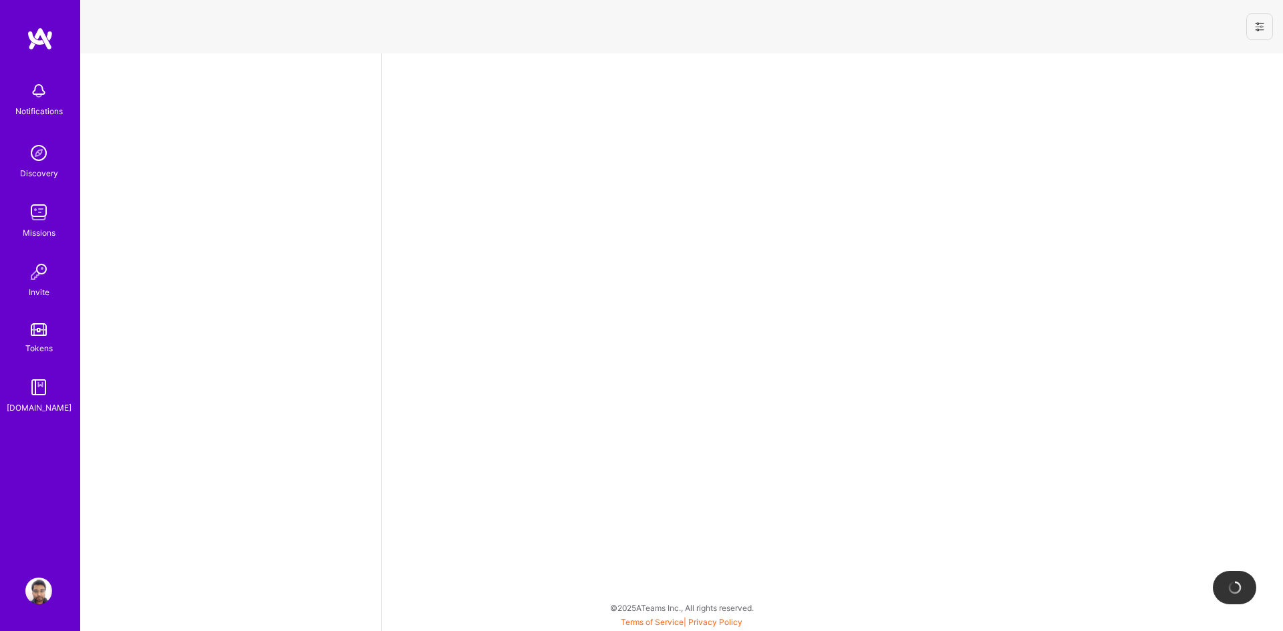
select select "IN"
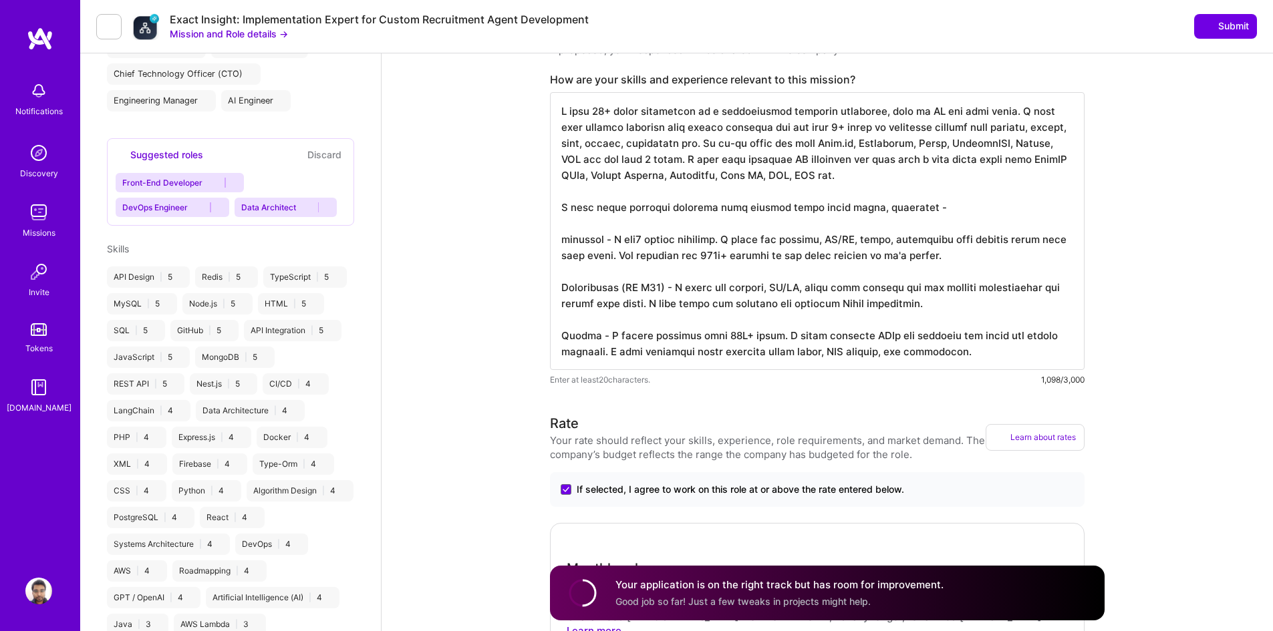
scroll to position [1, 0]
click at [887, 179] on textarea at bounding box center [817, 231] width 535 height 278
click at [680, 127] on textarea at bounding box center [817, 231] width 535 height 278
click at [955, 247] on textarea at bounding box center [817, 231] width 535 height 278
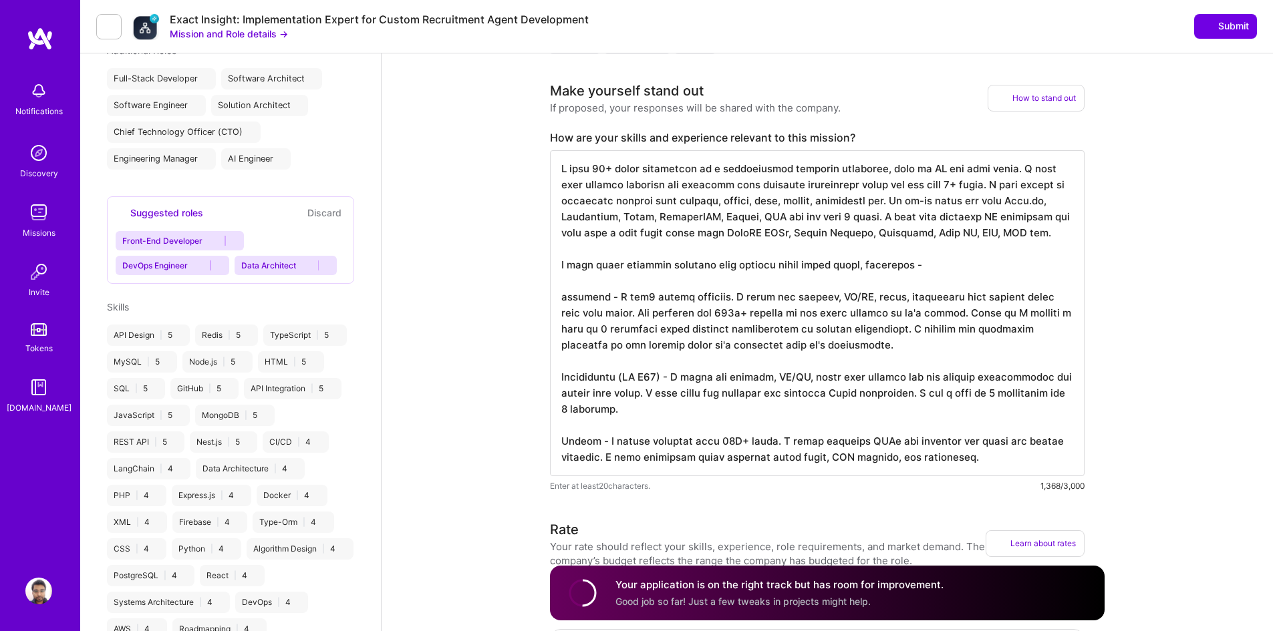
scroll to position [382, 0]
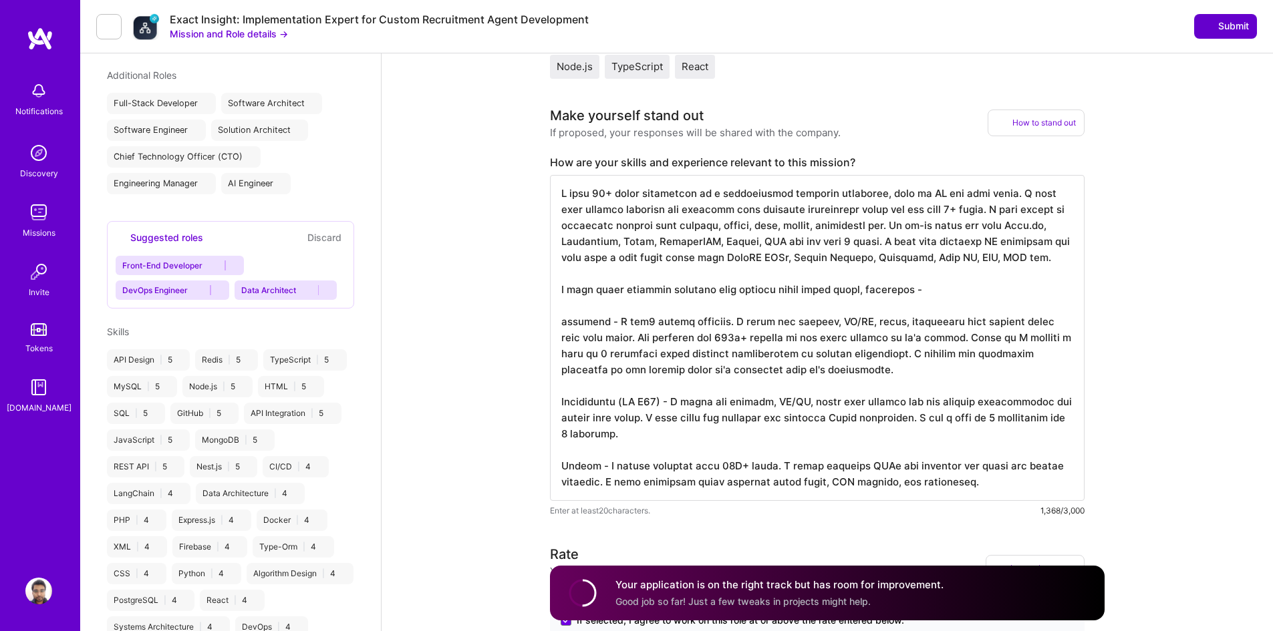
type textarea "I have 10+ years experience as a professional software developer, both in IC an…"
click at [1217, 35] on button "Submit" at bounding box center [1225, 26] width 63 height 24
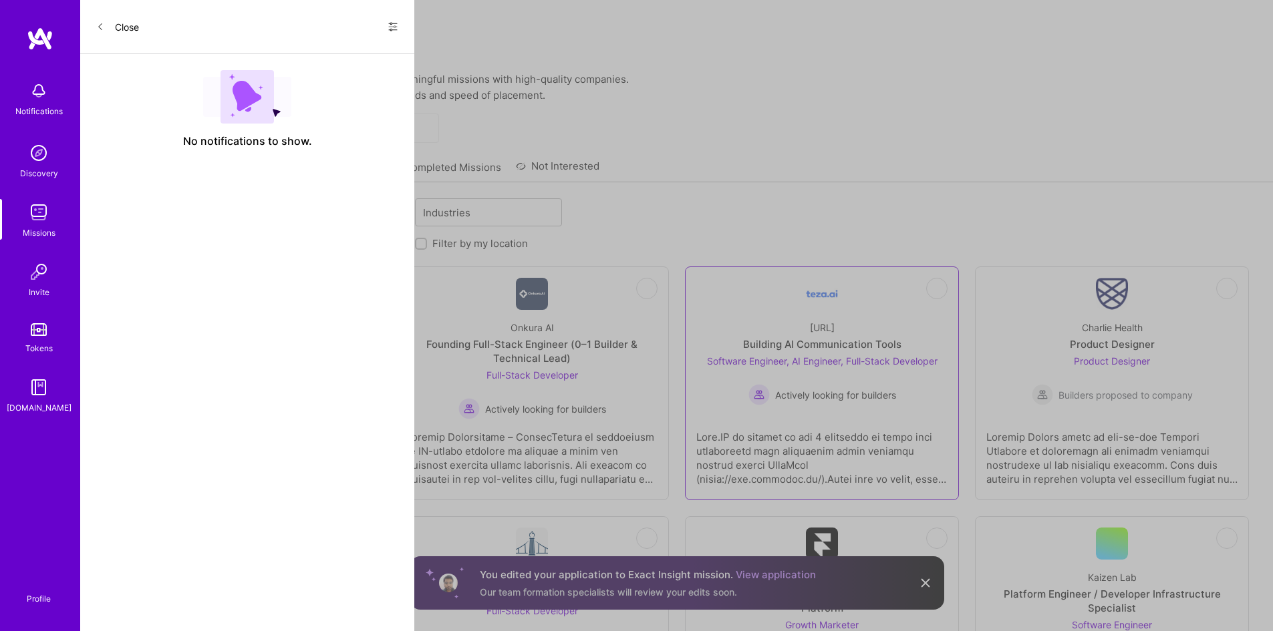
click at [750, 319] on div "[URL] Building AI Communication Tools Software Engineer, AI Engineer, Full-Stac…" at bounding box center [821, 358] width 251 height 96
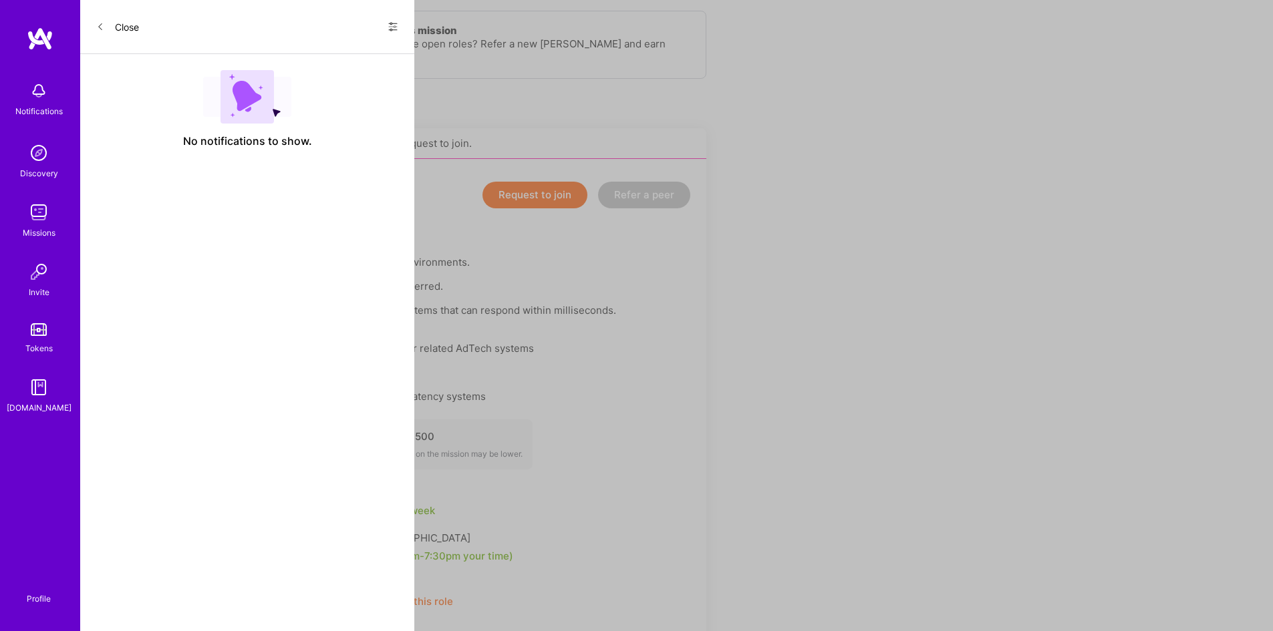
scroll to position [204, 0]
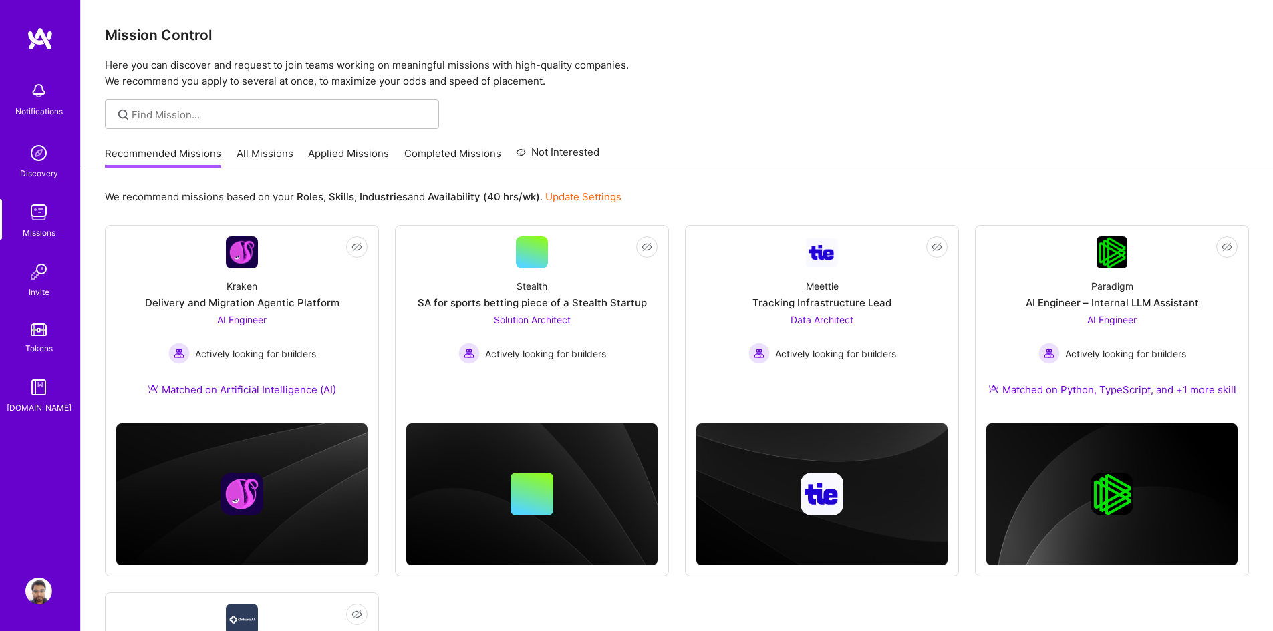
click at [350, 160] on link "Applied Missions" at bounding box center [348, 157] width 81 height 22
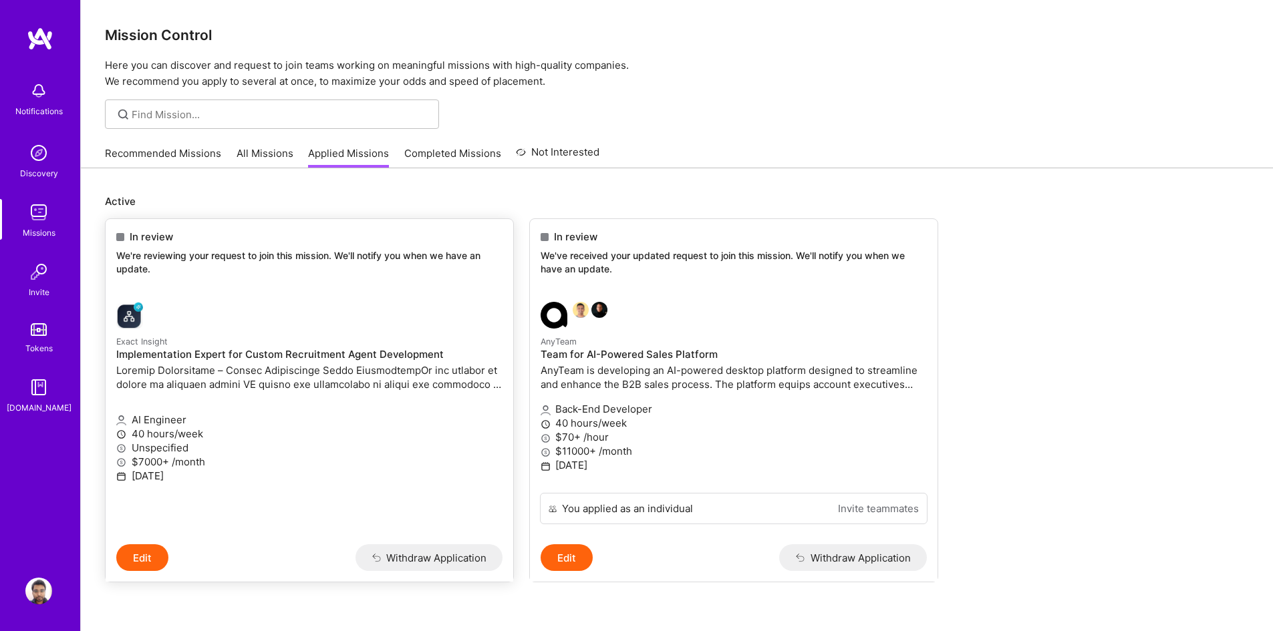
click at [344, 295] on link "Exact Insight Implementation Expert for Custom Recruitment Agent Development AI…" at bounding box center [310, 417] width 408 height 253
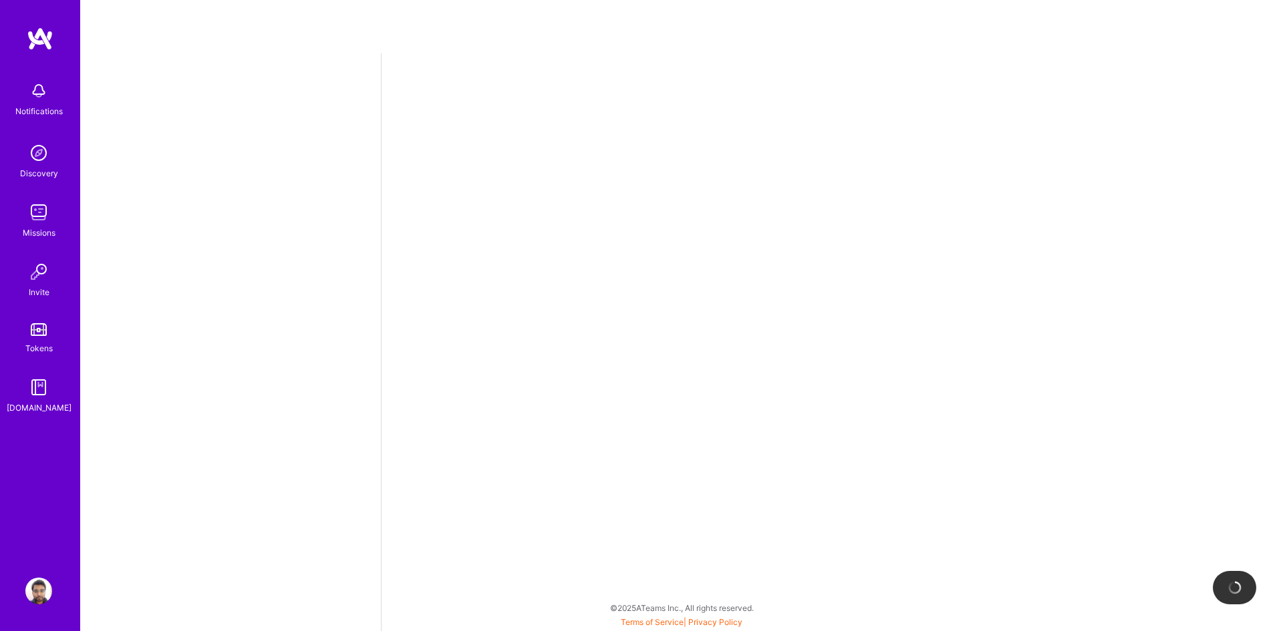
select select "IN"
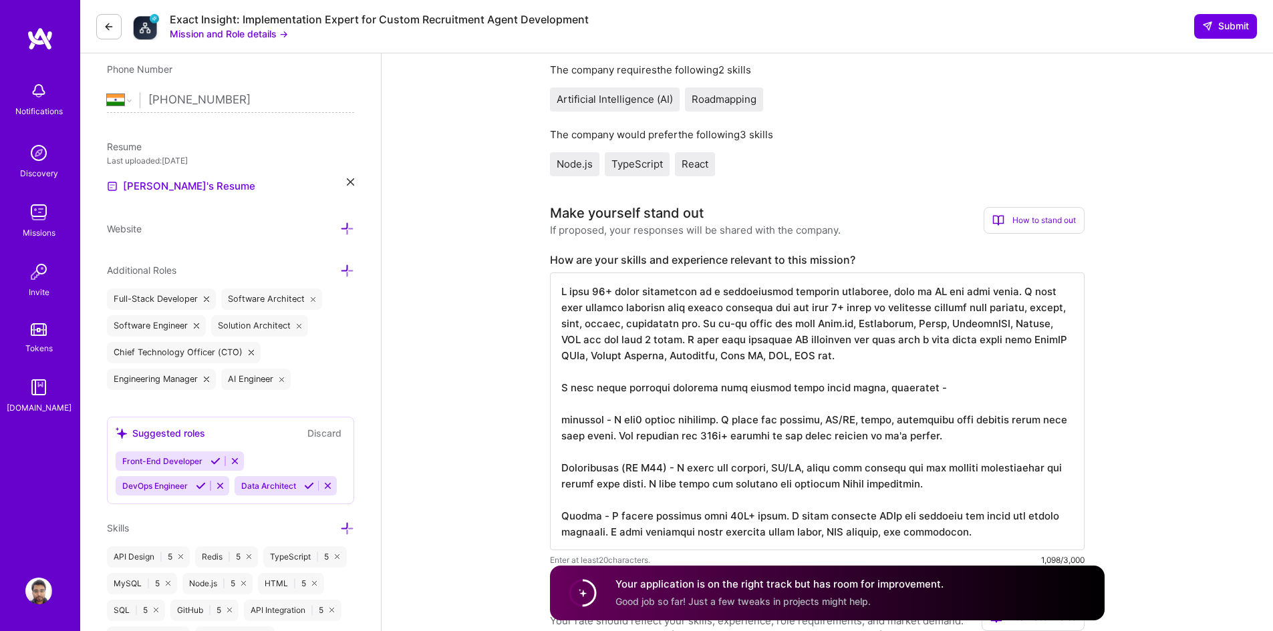
scroll to position [1, 0]
click at [881, 380] on textarea at bounding box center [817, 412] width 535 height 278
click at [106, 23] on icon at bounding box center [109, 26] width 11 height 11
